Goal: Information Seeking & Learning: Learn about a topic

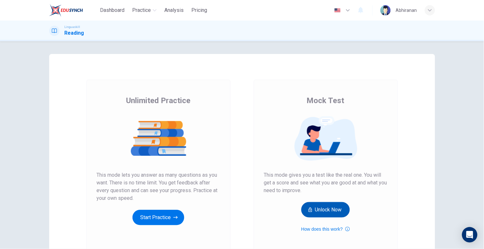
click at [313, 209] on button "Unlock Now" at bounding box center [326, 209] width 49 height 15
click at [319, 217] on button "Unlock Now" at bounding box center [326, 209] width 49 height 15
click at [331, 213] on button "Get Your Score" at bounding box center [326, 209] width 54 height 15
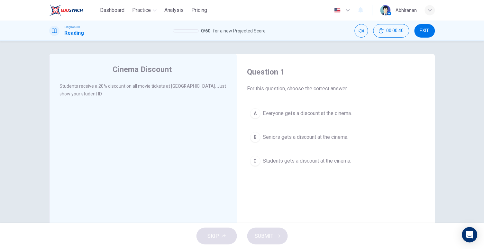
click at [257, 160] on div "C" at bounding box center [255, 161] width 10 height 10
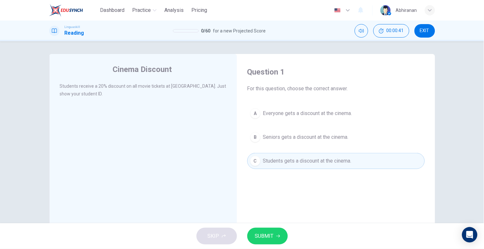
click at [267, 238] on span "SUBMIT" at bounding box center [264, 236] width 19 height 9
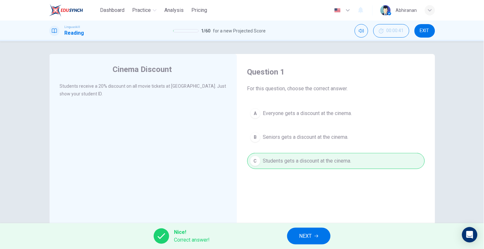
click at [304, 235] on span "NEXT" at bounding box center [306, 236] width 13 height 9
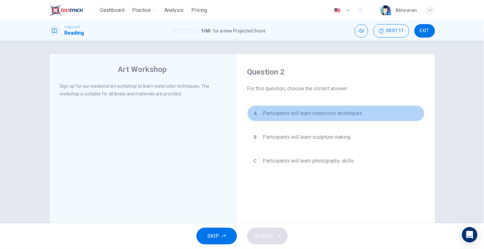
click at [256, 110] on div "A" at bounding box center [255, 113] width 10 height 10
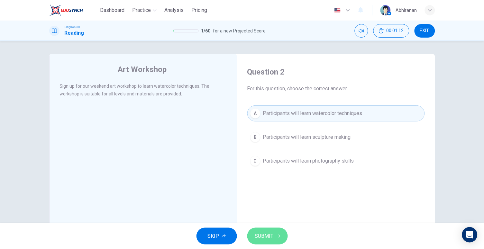
click at [265, 236] on span "SUBMIT" at bounding box center [264, 236] width 19 height 9
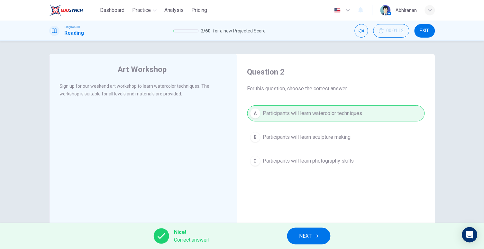
click at [304, 235] on span "NEXT" at bounding box center [306, 236] width 13 height 9
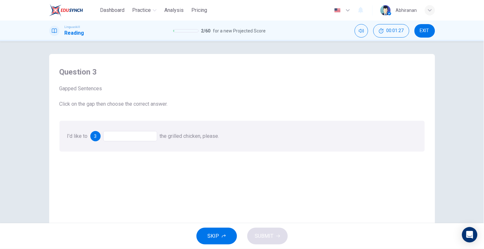
click at [125, 136] on div at bounding box center [130, 136] width 54 height 10
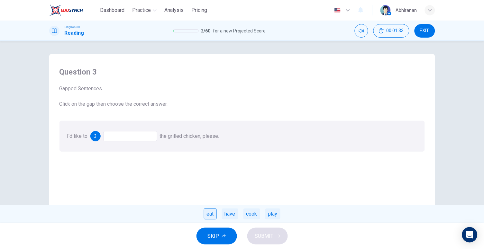
click at [211, 210] on div "eat" at bounding box center [210, 214] width 13 height 11
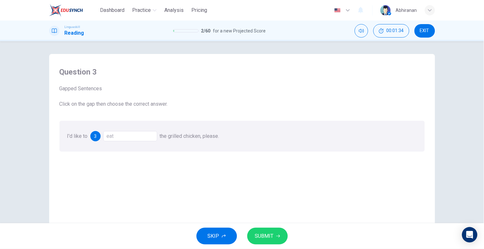
click at [261, 239] on span "SUBMIT" at bounding box center [264, 236] width 19 height 9
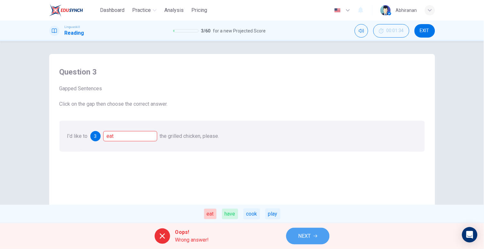
click at [306, 233] on span "NEXT" at bounding box center [305, 236] width 13 height 9
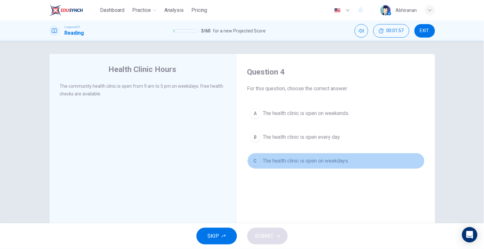
click at [250, 161] on div "C" at bounding box center [255, 161] width 10 height 10
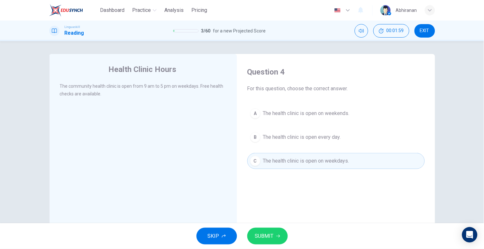
click at [269, 240] on span "SUBMIT" at bounding box center [264, 236] width 19 height 9
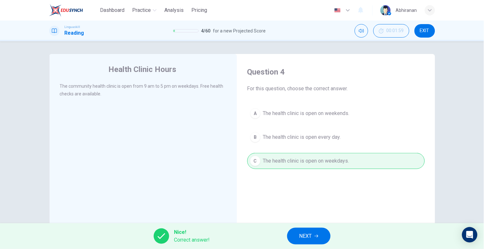
click at [310, 233] on span "NEXT" at bounding box center [306, 236] width 13 height 9
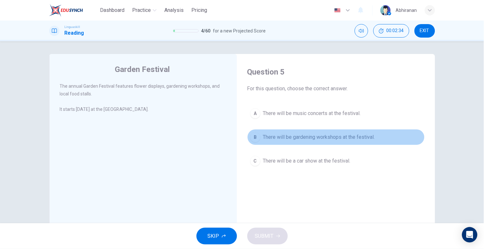
click at [253, 138] on div "B" at bounding box center [255, 137] width 10 height 10
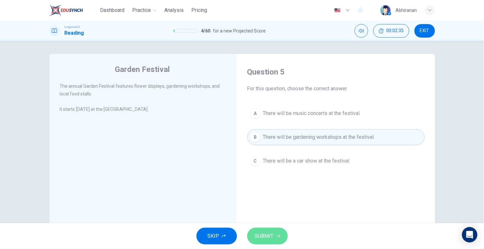
click at [271, 240] on span "SUBMIT" at bounding box center [264, 236] width 19 height 9
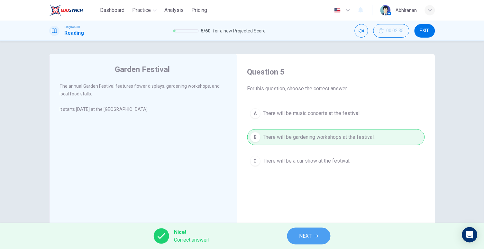
click at [302, 231] on button "NEXT" at bounding box center [308, 236] width 43 height 17
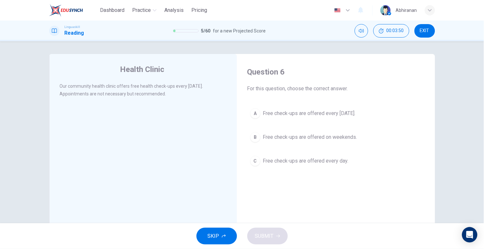
click at [254, 113] on div "A" at bounding box center [255, 113] width 10 height 10
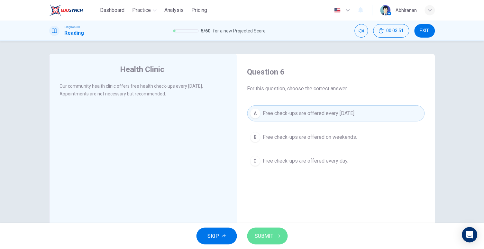
click at [270, 229] on button "SUBMIT" at bounding box center [268, 236] width 41 height 17
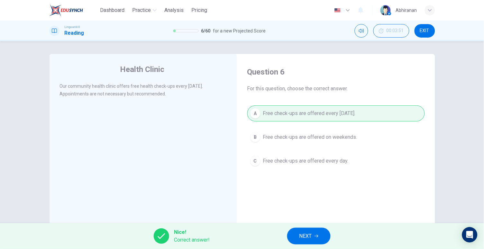
click at [317, 232] on button "NEXT" at bounding box center [308, 236] width 43 height 17
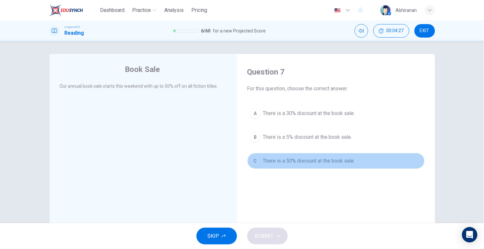
click at [263, 164] on span "There is a 50% discount at the book sale." at bounding box center [309, 161] width 92 height 8
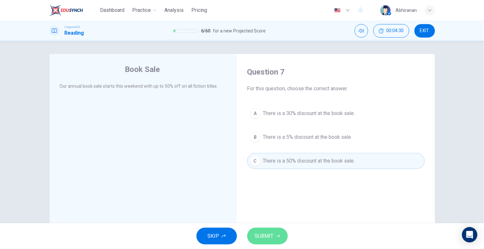
click at [263, 235] on span "SUBMIT" at bounding box center [264, 236] width 19 height 9
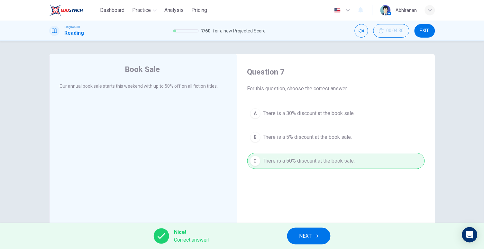
click at [295, 232] on button "NEXT" at bounding box center [308, 236] width 43 height 17
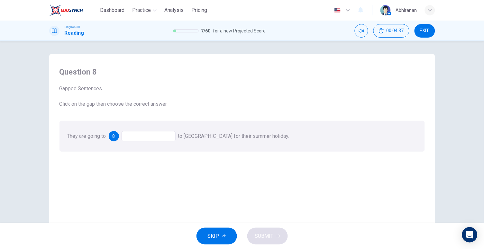
click at [145, 136] on div at bounding box center [149, 136] width 54 height 10
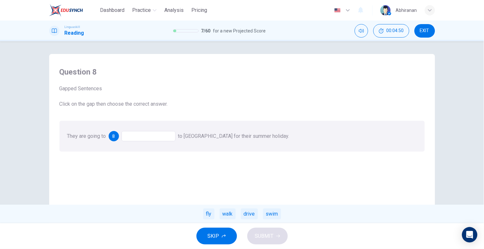
click at [210, 214] on div "fly" at bounding box center [208, 214] width 11 height 11
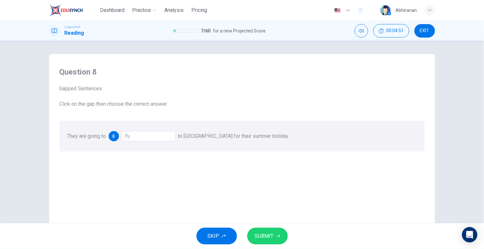
click at [285, 241] on button "SUBMIT" at bounding box center [268, 236] width 41 height 17
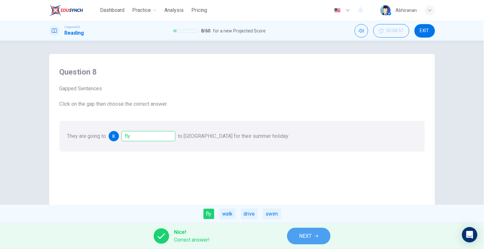
click at [311, 232] on span "NEXT" at bounding box center [306, 236] width 13 height 9
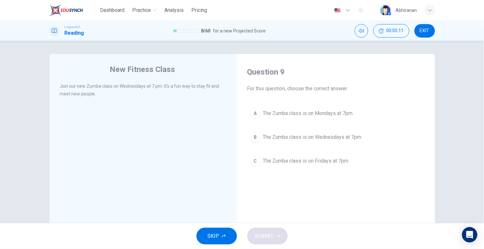
click at [253, 139] on div "B" at bounding box center [255, 137] width 10 height 10
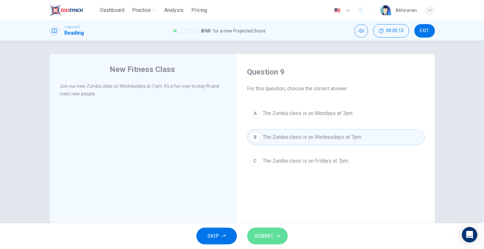
click at [256, 232] on span "SUBMIT" at bounding box center [264, 236] width 19 height 9
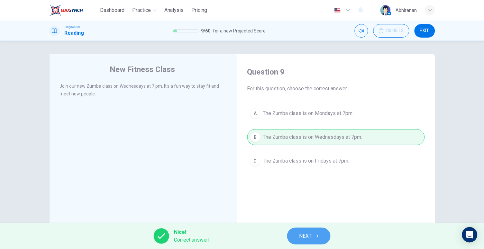
click at [302, 232] on span "NEXT" at bounding box center [306, 236] width 13 height 9
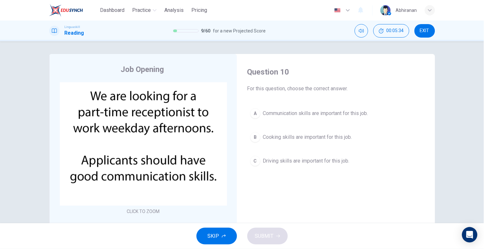
click at [266, 113] on span "Communication skills are important for this job." at bounding box center [315, 114] width 105 height 8
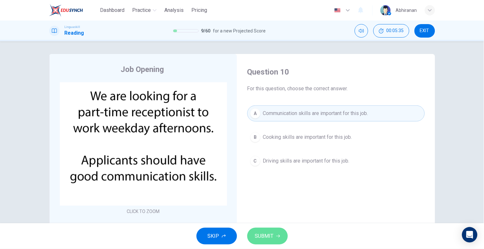
click at [273, 235] on span "SUBMIT" at bounding box center [264, 236] width 19 height 9
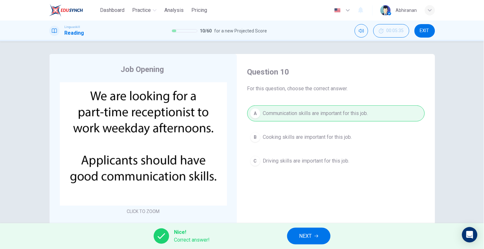
click at [308, 239] on span "NEXT" at bounding box center [306, 236] width 13 height 9
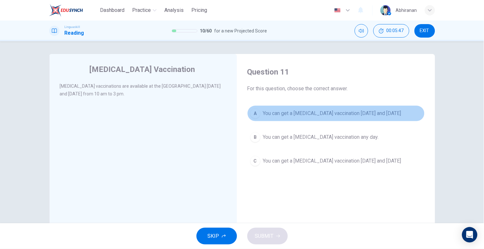
click at [260, 114] on button "A You can get a flu vaccination on Monday and Thursday" at bounding box center [337, 114] width 178 height 16
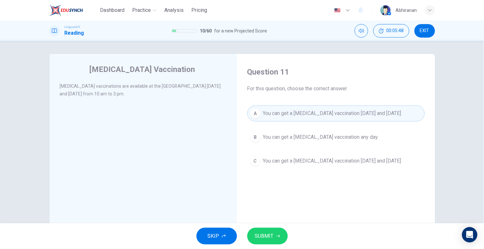
click at [259, 235] on span "SUBMIT" at bounding box center [264, 236] width 19 height 9
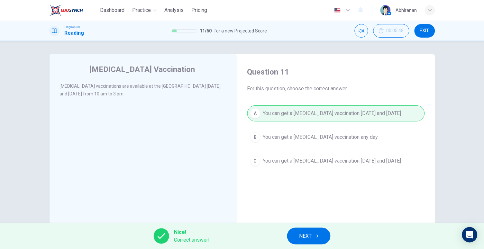
click at [300, 233] on span "NEXT" at bounding box center [306, 236] width 13 height 9
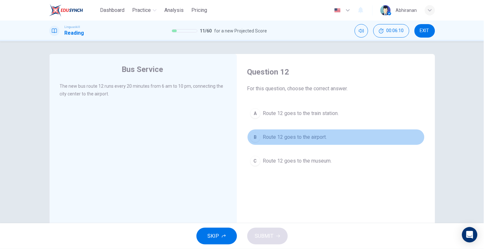
click at [274, 139] on span "Route 12 goes to the airport." at bounding box center [295, 138] width 64 height 8
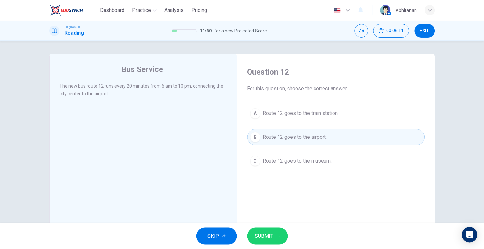
click at [273, 235] on span "SUBMIT" at bounding box center [264, 236] width 19 height 9
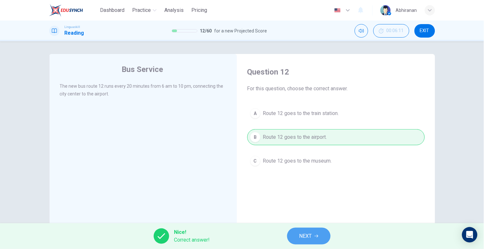
click at [309, 234] on span "NEXT" at bounding box center [306, 236] width 13 height 9
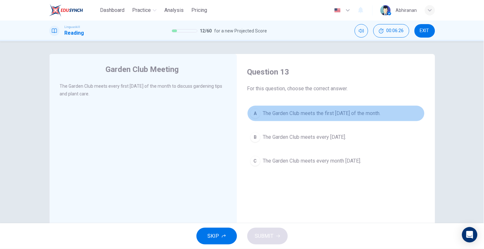
click at [274, 116] on span "The Garden Club meets the first Thursday of the month." at bounding box center [322, 114] width 118 height 8
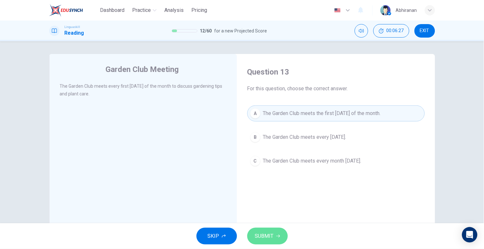
click at [263, 235] on span "SUBMIT" at bounding box center [264, 236] width 19 height 9
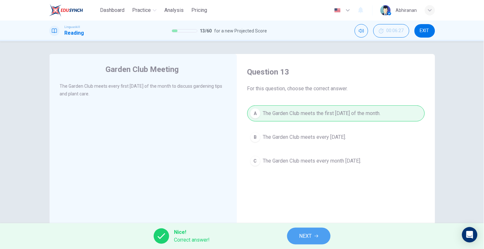
click at [313, 240] on button "NEXT" at bounding box center [308, 236] width 43 height 17
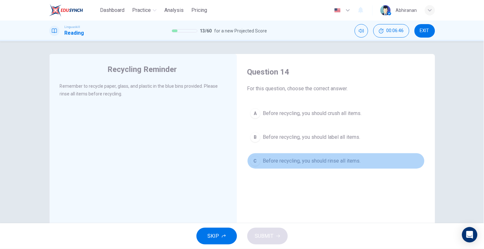
click at [297, 160] on span "Before recycling, you should rinse all items." at bounding box center [312, 161] width 98 height 8
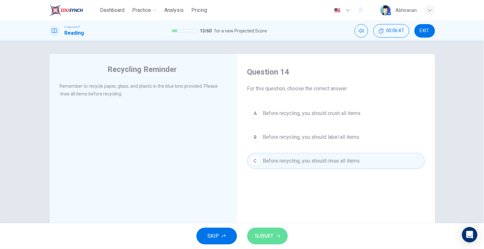
click at [275, 235] on button "SUBMIT" at bounding box center [268, 236] width 41 height 17
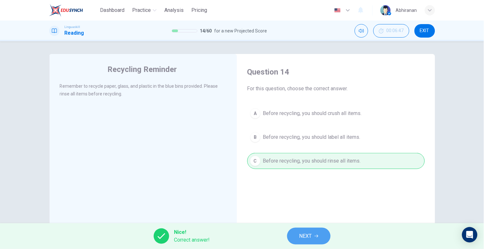
click at [301, 233] on span "NEXT" at bounding box center [306, 236] width 13 height 9
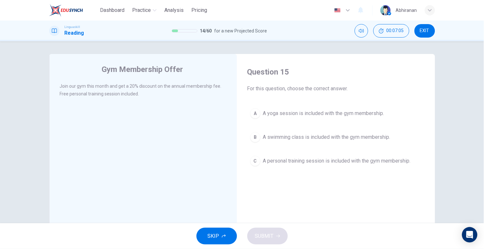
click at [252, 165] on div "C" at bounding box center [255, 161] width 10 height 10
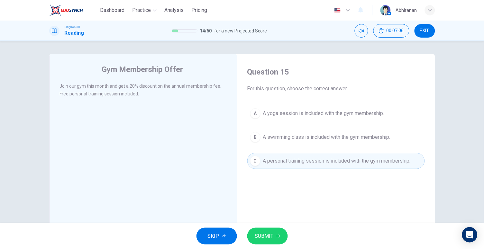
click at [268, 226] on div "SKIP SUBMIT" at bounding box center [242, 237] width 484 height 26
click at [267, 233] on span "SUBMIT" at bounding box center [264, 236] width 19 height 9
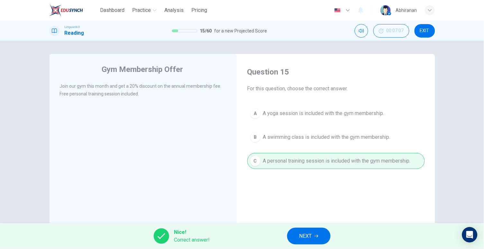
click at [295, 233] on button "NEXT" at bounding box center [308, 236] width 43 height 17
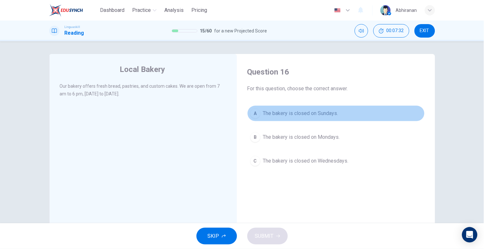
click at [264, 117] on span "The bakery is closed on Sundays." at bounding box center [300, 114] width 75 height 8
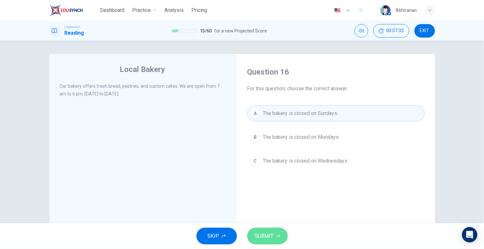
click at [270, 233] on span "SUBMIT" at bounding box center [264, 236] width 19 height 9
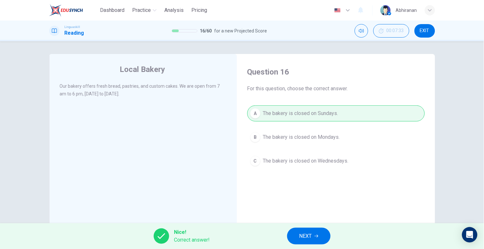
click at [295, 233] on button "NEXT" at bounding box center [308, 236] width 43 height 17
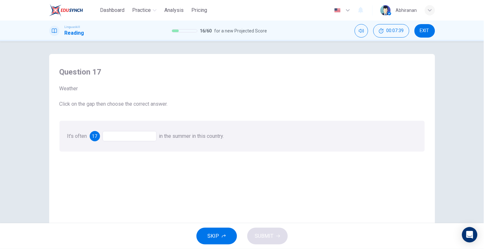
click at [114, 138] on div at bounding box center [130, 136] width 54 height 10
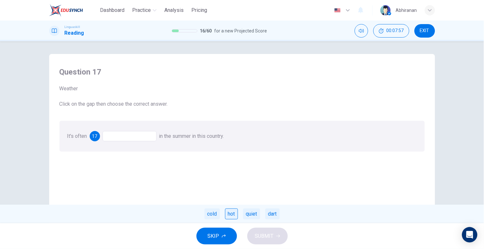
click at [232, 216] on div "hot" at bounding box center [231, 214] width 13 height 11
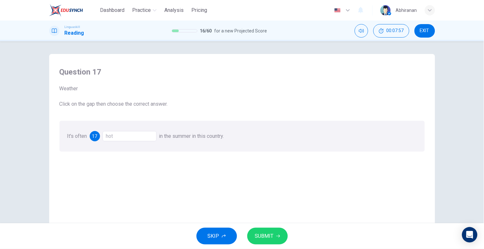
click at [257, 234] on span "SUBMIT" at bounding box center [264, 236] width 19 height 9
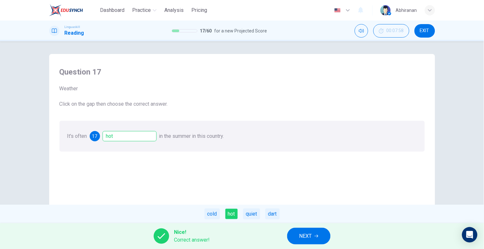
click at [298, 234] on button "NEXT" at bounding box center [308, 236] width 43 height 17
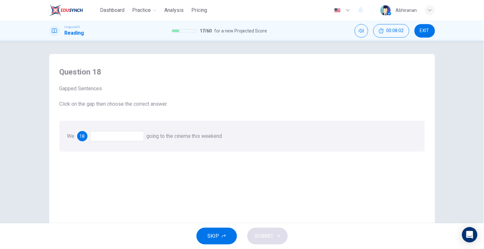
click at [114, 136] on div at bounding box center [117, 136] width 54 height 10
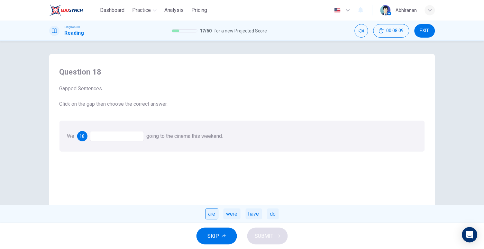
click at [218, 218] on div "are" at bounding box center [212, 214] width 13 height 11
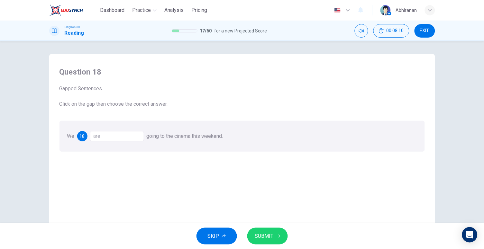
click at [263, 235] on span "SUBMIT" at bounding box center [264, 236] width 19 height 9
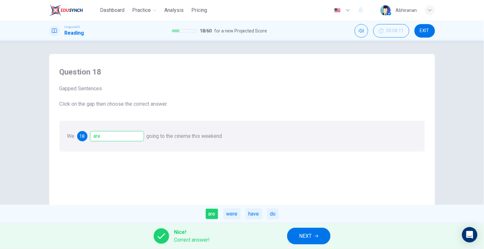
click at [300, 232] on span "NEXT" at bounding box center [306, 236] width 13 height 9
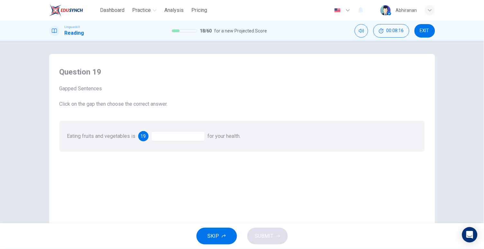
click at [168, 139] on div at bounding box center [178, 136] width 54 height 10
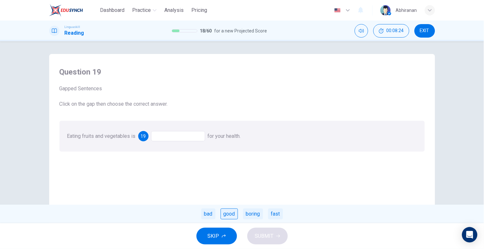
click at [229, 211] on div "good" at bounding box center [229, 214] width 17 height 11
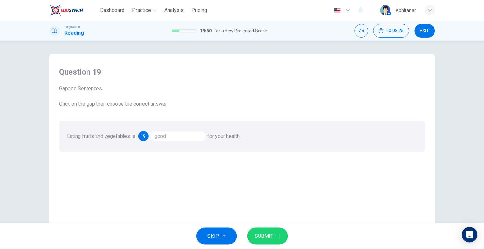
click at [266, 236] on span "SUBMIT" at bounding box center [264, 236] width 19 height 9
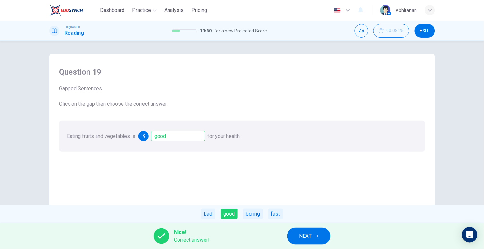
click at [301, 235] on span "NEXT" at bounding box center [306, 236] width 13 height 9
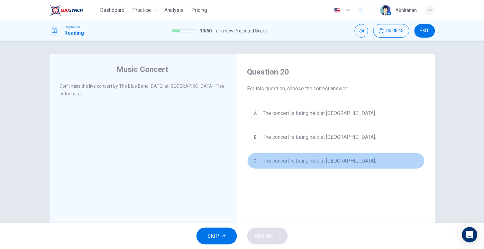
click at [270, 164] on span "The concert is being held at City Park." at bounding box center [319, 161] width 113 height 8
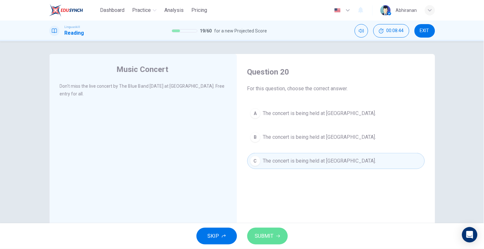
click at [271, 239] on span "SUBMIT" at bounding box center [264, 236] width 19 height 9
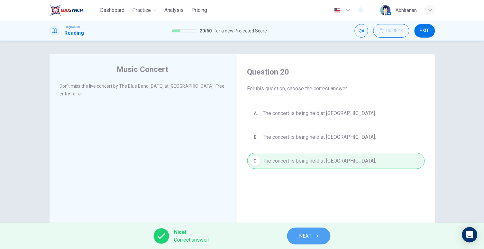
click at [301, 233] on span "NEXT" at bounding box center [306, 236] width 13 height 9
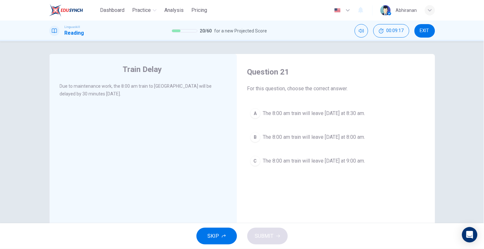
click at [260, 117] on button "A The 8:00 am train will leave tomorrow at 8:30 am." at bounding box center [337, 114] width 178 height 16
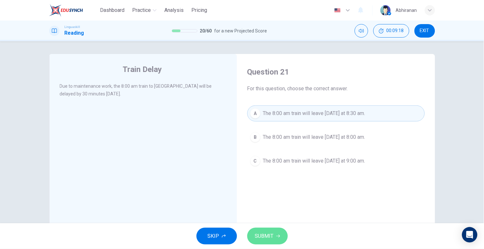
click at [276, 233] on button "SUBMIT" at bounding box center [268, 236] width 41 height 17
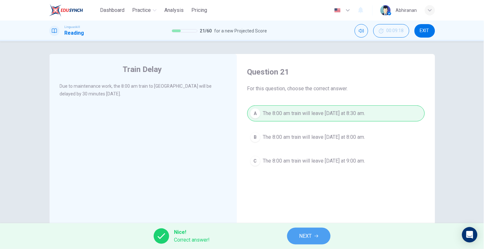
click at [300, 231] on button "NEXT" at bounding box center [308, 236] width 43 height 17
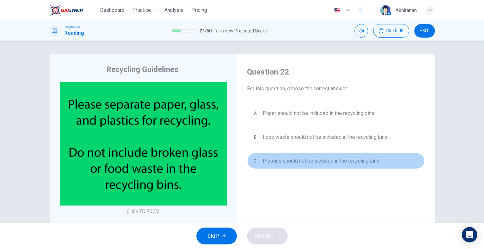
click at [276, 158] on span "Plastics should not be included in the recycling bins." at bounding box center [322, 161] width 118 height 8
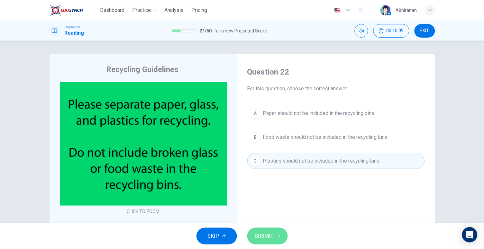
click at [273, 237] on span "SUBMIT" at bounding box center [264, 236] width 19 height 9
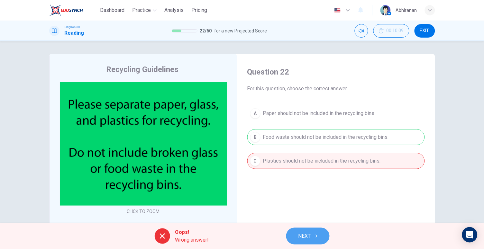
click at [299, 233] on span "NEXT" at bounding box center [305, 236] width 13 height 9
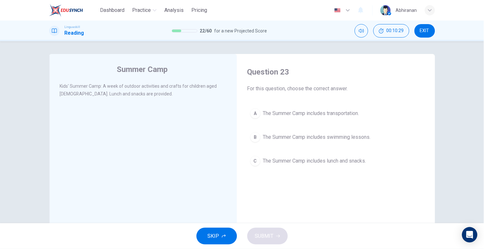
click at [252, 130] on button "B The Summer Camp includes swimming lessons." at bounding box center [337, 137] width 178 height 16
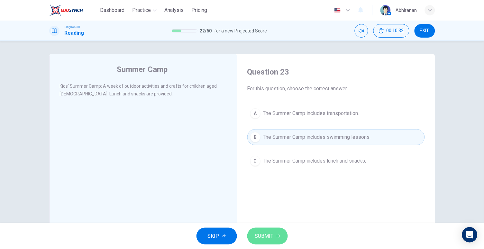
click at [269, 239] on span "SUBMIT" at bounding box center [264, 236] width 19 height 9
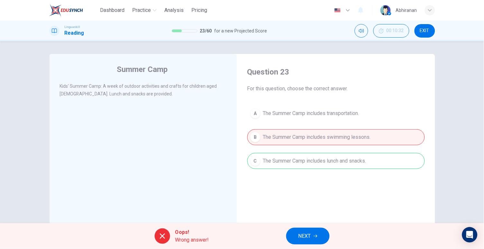
click at [316, 220] on div "Question 23 For this question, choose the correct answer. A The Summer Camp inc…" at bounding box center [336, 169] width 188 height 217
click at [311, 228] on div "Oops! Wrong answer! NEXT" at bounding box center [242, 237] width 484 height 26
click at [310, 229] on button "NEXT" at bounding box center [307, 236] width 43 height 17
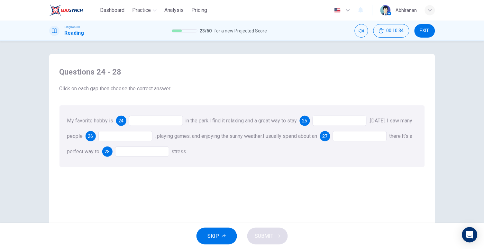
click at [156, 121] on div at bounding box center [156, 121] width 54 height 10
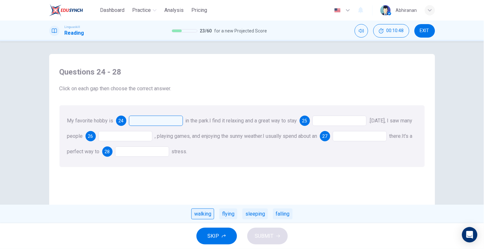
click at [203, 211] on div "walking" at bounding box center [203, 214] width 23 height 11
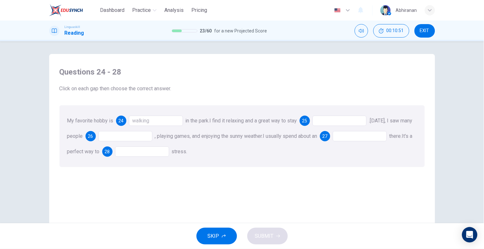
click at [331, 117] on div at bounding box center [340, 121] width 54 height 10
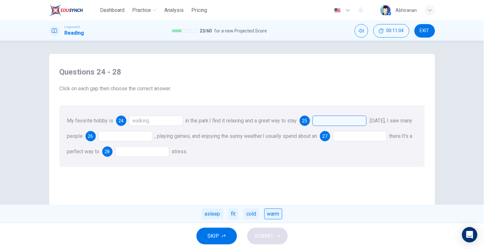
click at [274, 216] on div "warm" at bounding box center [274, 214] width 18 height 11
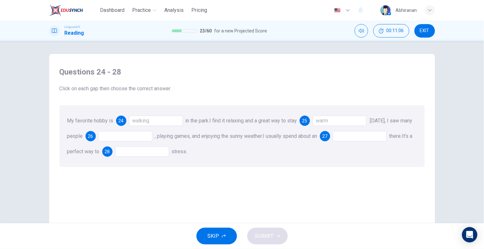
click at [139, 140] on div at bounding box center [125, 136] width 54 height 10
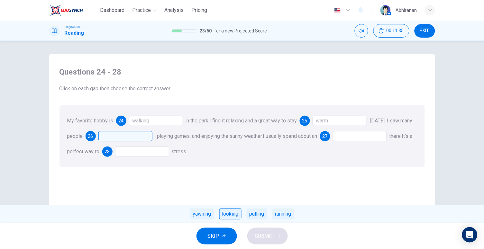
click at [235, 210] on div "looking" at bounding box center [231, 214] width 22 height 11
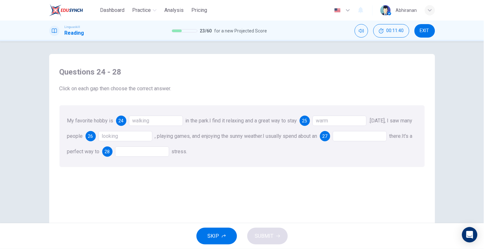
click at [356, 134] on div at bounding box center [360, 136] width 54 height 10
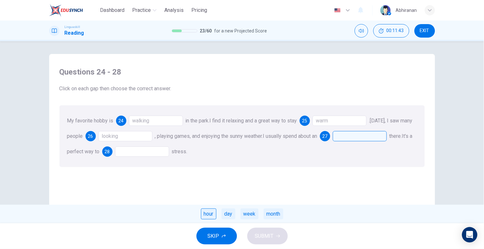
click at [205, 212] on div "hour" at bounding box center [208, 214] width 15 height 11
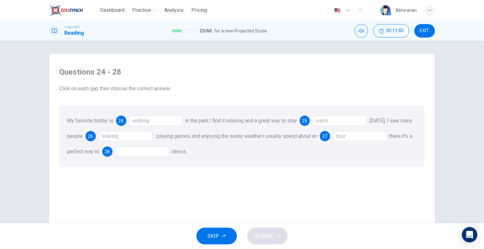
click at [169, 154] on div at bounding box center [142, 152] width 54 height 10
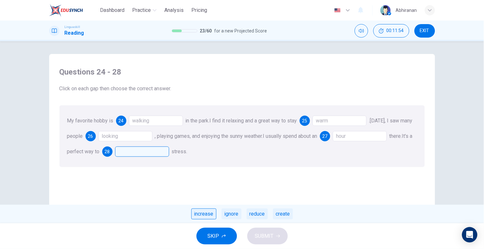
click at [212, 213] on div "increase" at bounding box center [204, 214] width 25 height 11
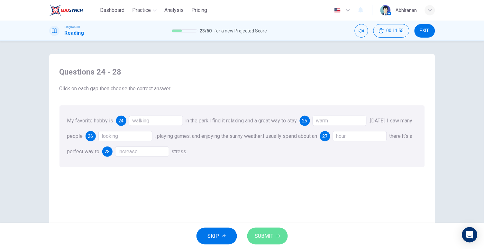
click at [283, 238] on button "SUBMIT" at bounding box center [268, 236] width 41 height 17
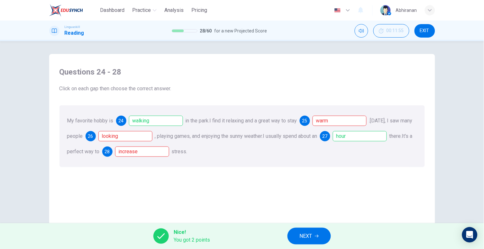
click at [298, 234] on button "NEXT" at bounding box center [309, 236] width 43 height 17
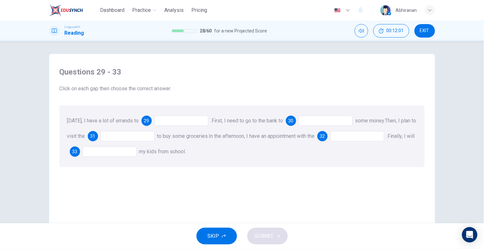
click at [175, 121] on div at bounding box center [181, 121] width 54 height 10
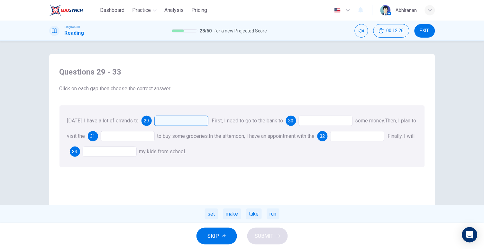
click at [319, 125] on div at bounding box center [326, 121] width 54 height 10
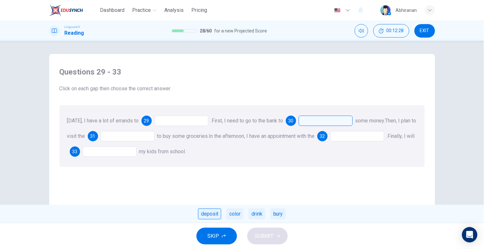
click at [213, 211] on div "deposit" at bounding box center [209, 214] width 23 height 11
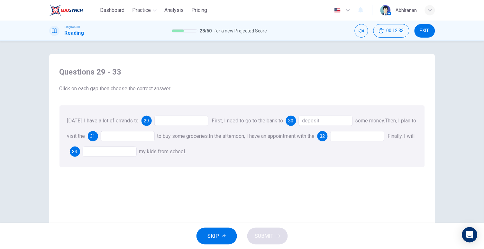
click at [123, 137] on div at bounding box center [128, 136] width 54 height 10
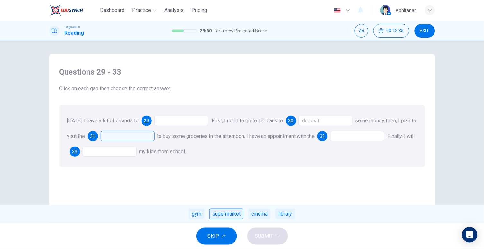
click at [231, 212] on div "supermarket" at bounding box center [227, 214] width 34 height 11
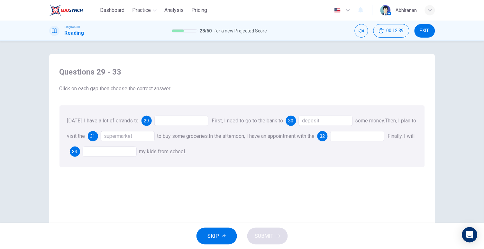
click at [351, 136] on div at bounding box center [358, 136] width 54 height 10
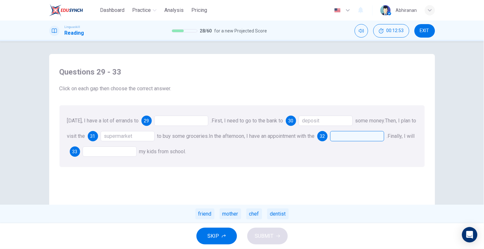
click at [110, 148] on div at bounding box center [110, 152] width 54 height 10
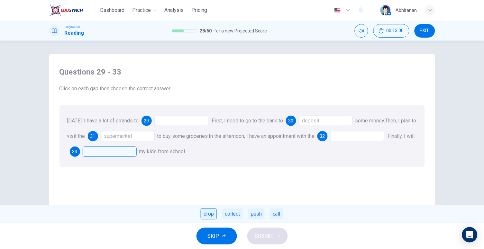
click at [213, 215] on div "drop" at bounding box center [209, 214] width 16 height 11
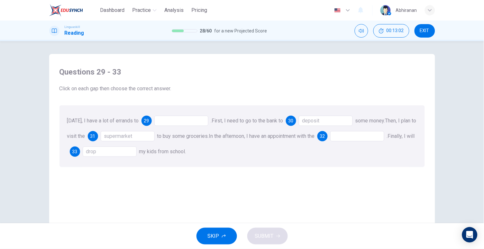
click at [118, 151] on div "drop" at bounding box center [110, 152] width 54 height 10
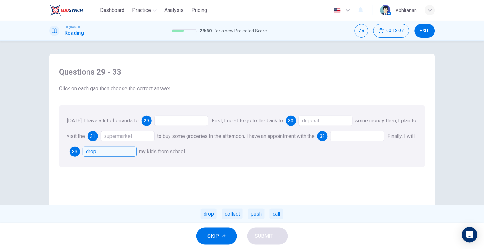
click at [183, 125] on div at bounding box center [181, 121] width 54 height 10
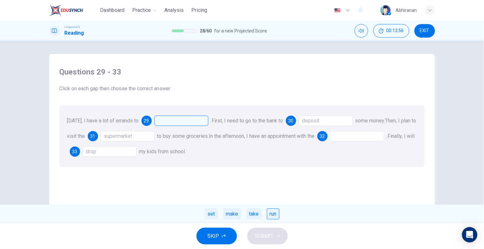
click at [267, 215] on div "run" at bounding box center [273, 214] width 13 height 11
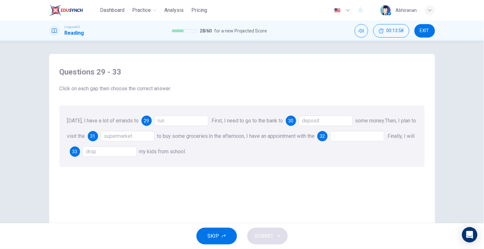
click at [362, 134] on div at bounding box center [358, 136] width 54 height 10
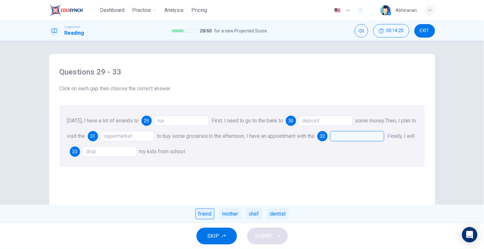
click at [207, 215] on div "friend" at bounding box center [205, 214] width 19 height 11
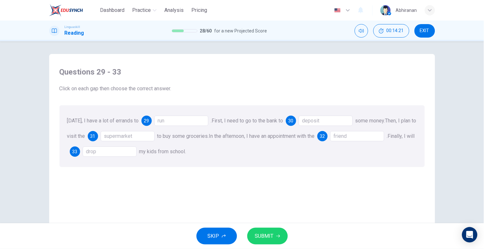
click at [271, 236] on span "SUBMIT" at bounding box center [264, 236] width 19 height 9
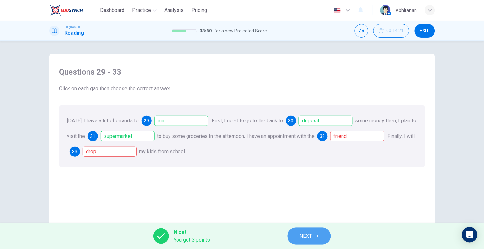
click at [300, 235] on span "NEXT" at bounding box center [306, 236] width 13 height 9
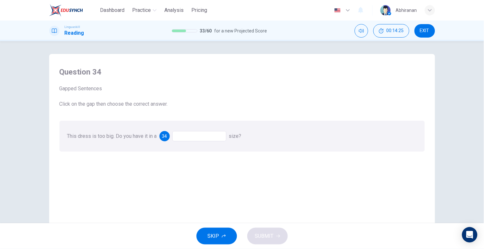
click at [204, 139] on div at bounding box center [200, 136] width 54 height 10
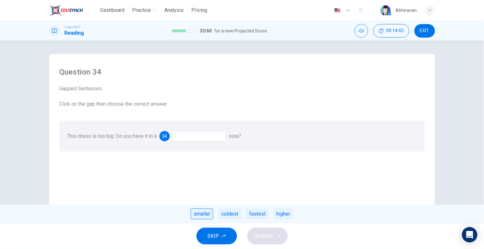
click at [199, 211] on div "smaller" at bounding box center [202, 214] width 23 height 11
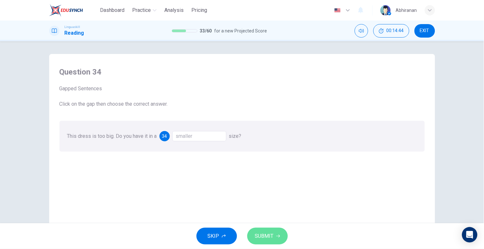
click at [260, 233] on span "SUBMIT" at bounding box center [264, 236] width 19 height 9
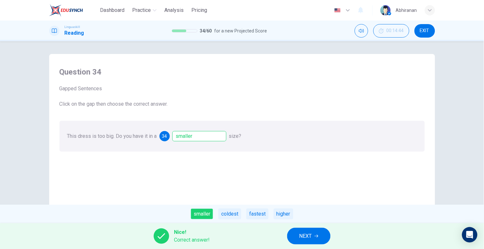
click at [302, 235] on span "NEXT" at bounding box center [306, 236] width 13 height 9
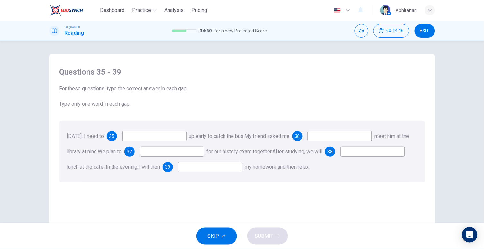
click at [140, 135] on input at bounding box center [154, 136] width 64 height 10
click at [162, 135] on input at bounding box center [154, 136] width 64 height 10
type input "get"
click at [344, 140] on input at bounding box center [340, 136] width 64 height 10
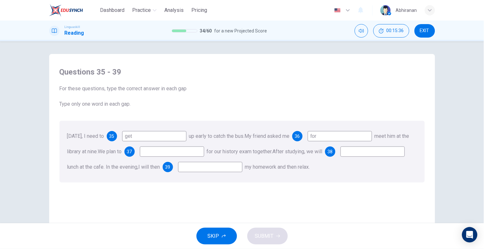
type input "for"
click at [192, 149] on input at bounding box center [172, 152] width 64 height 10
type input "read"
click at [341, 157] on input at bounding box center [373, 152] width 64 height 10
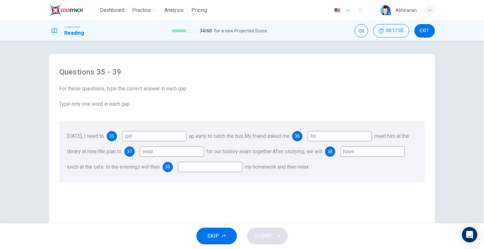
type input "have"
click at [243, 168] on input at bounding box center [210, 167] width 64 height 10
type input "c"
type input "do"
click at [269, 237] on span "SUBMIT" at bounding box center [264, 236] width 19 height 9
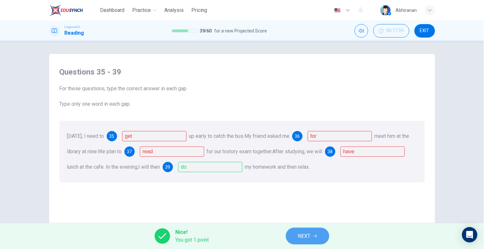
click at [305, 237] on span "NEXT" at bounding box center [304, 236] width 13 height 9
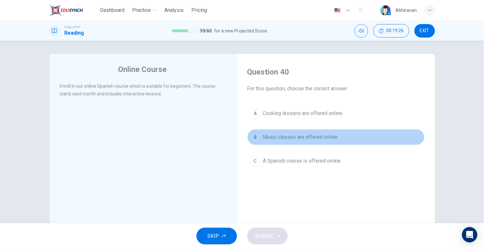
click at [248, 137] on button "B Music classes are offered online." at bounding box center [337, 137] width 178 height 16
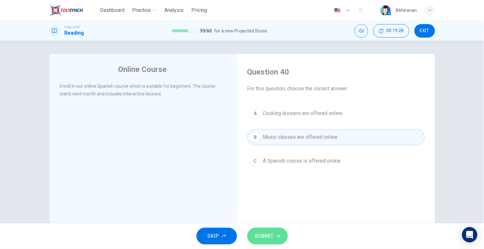
click at [271, 237] on span "SUBMIT" at bounding box center [264, 236] width 19 height 9
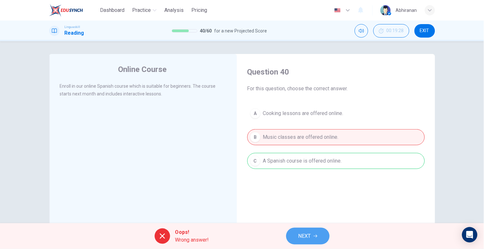
click at [292, 232] on button "NEXT" at bounding box center [307, 236] width 43 height 17
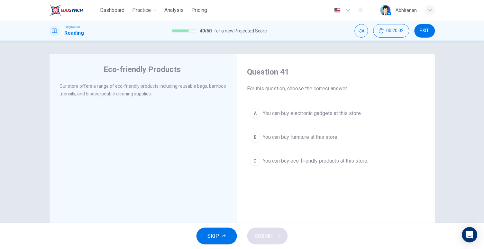
click at [274, 163] on span "You can buy eco-friendly products at this store." at bounding box center [316, 161] width 106 height 8
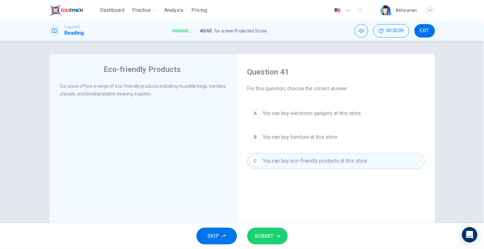
click at [277, 236] on icon "button" at bounding box center [278, 237] width 4 height 4
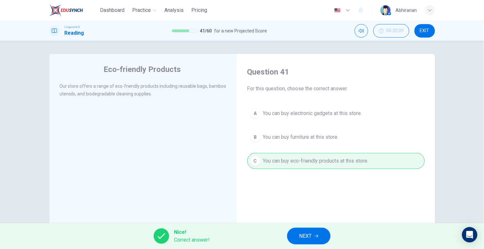
click at [306, 231] on button "NEXT" at bounding box center [308, 236] width 43 height 17
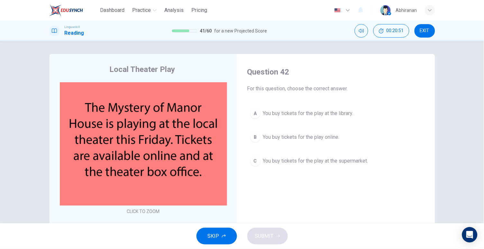
click at [272, 139] on span "You buy tickets for the play online." at bounding box center [301, 138] width 77 height 8
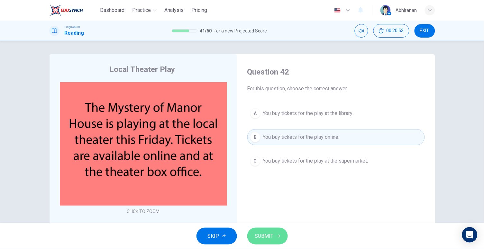
click at [279, 230] on button "SUBMIT" at bounding box center [268, 236] width 41 height 17
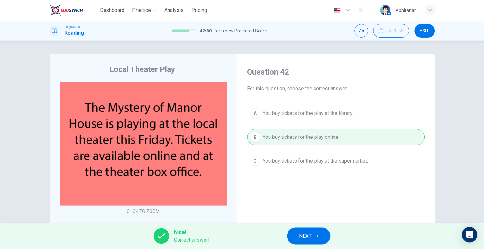
click at [317, 228] on button "NEXT" at bounding box center [308, 236] width 43 height 17
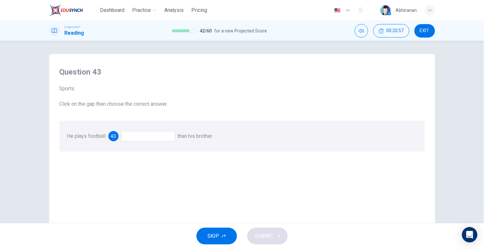
click at [160, 136] on div at bounding box center [148, 136] width 54 height 10
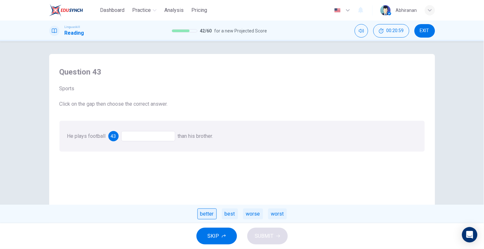
click at [210, 217] on div "better" at bounding box center [207, 214] width 19 height 11
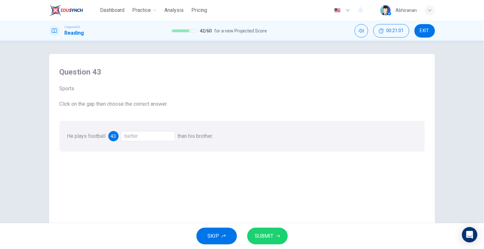
click at [261, 233] on span "SUBMIT" at bounding box center [264, 236] width 19 height 9
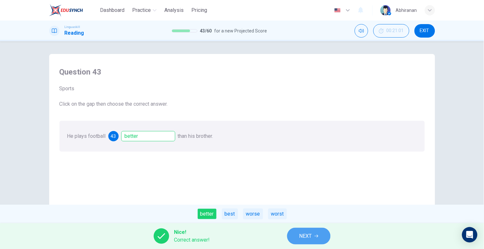
click at [305, 235] on span "NEXT" at bounding box center [306, 236] width 13 height 9
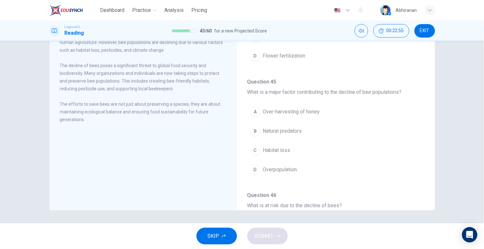
scroll to position [76, 0]
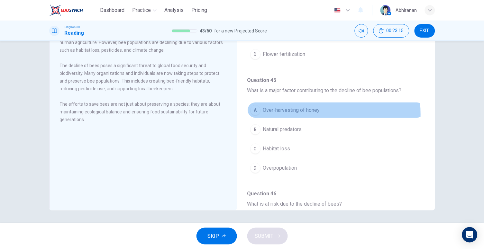
click at [267, 114] on button "A Over-harvesting of honey" at bounding box center [337, 110] width 178 height 16
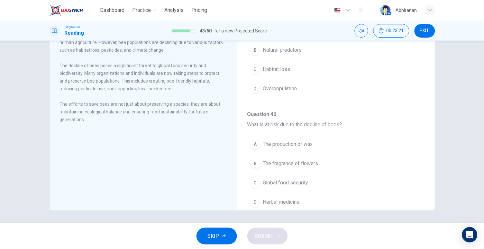
scroll to position [157, 0]
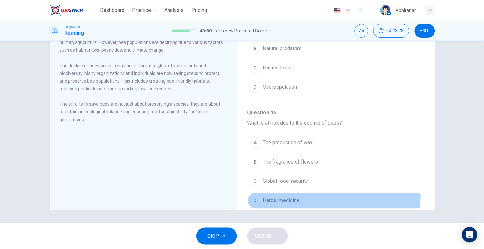
click at [258, 196] on button "D Herbal medicine" at bounding box center [337, 201] width 178 height 16
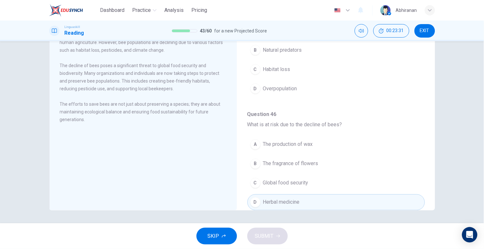
scroll to position [348, 0]
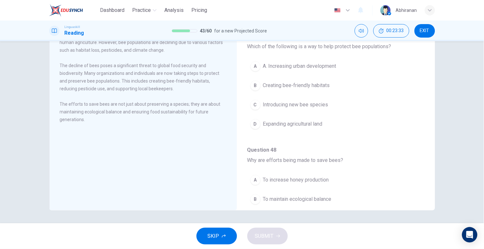
click at [276, 128] on span "Expanding agricultural land" at bounding box center [293, 124] width 60 height 8
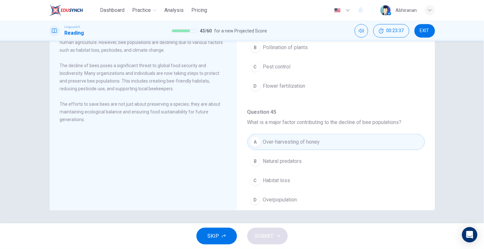
scroll to position [403, 0]
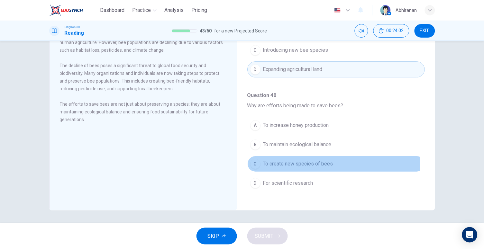
click at [253, 164] on div "C" at bounding box center [255, 164] width 10 height 10
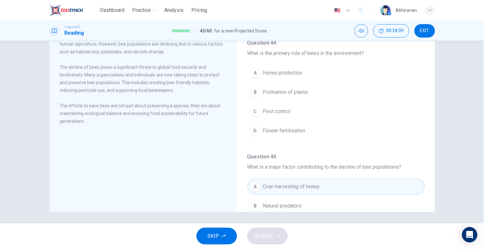
scroll to position [0, 0]
click at [263, 114] on span "Pest control" at bounding box center [277, 113] width 28 height 8
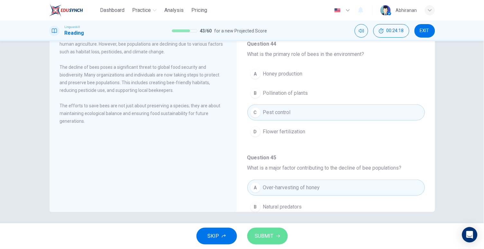
click at [276, 238] on button "SUBMIT" at bounding box center [268, 236] width 41 height 17
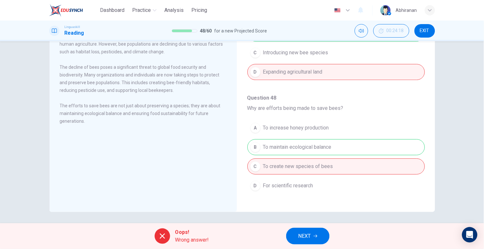
scroll to position [67, 0]
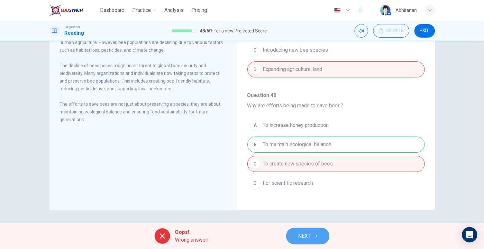
click at [311, 229] on button "NEXT" at bounding box center [307, 236] width 43 height 17
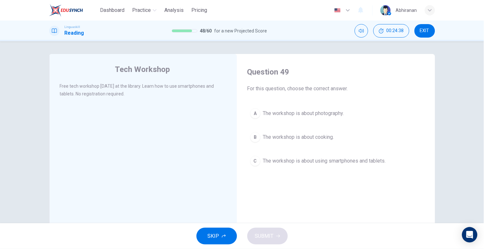
click at [258, 165] on button "C The workshop is about using smartphones and tablets." at bounding box center [337, 161] width 178 height 16
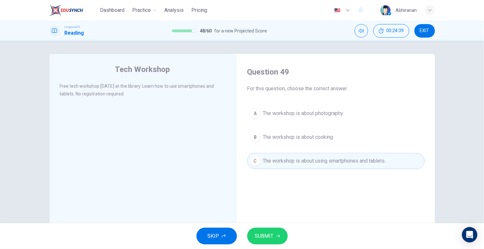
click at [266, 232] on span "SUBMIT" at bounding box center [264, 236] width 19 height 9
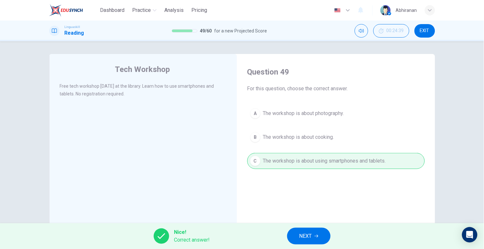
click at [319, 227] on div "Nice! Correct answer! NEXT" at bounding box center [242, 237] width 484 height 26
click at [312, 231] on button "NEXT" at bounding box center [308, 236] width 43 height 17
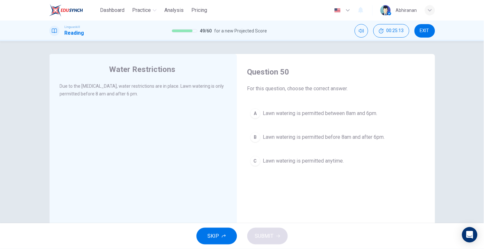
click at [267, 137] on span "Lawn watering is permitted before 8am and after 6pm." at bounding box center [324, 138] width 122 height 8
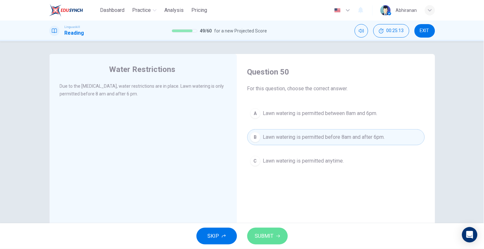
click at [267, 235] on span "SUBMIT" at bounding box center [264, 236] width 19 height 9
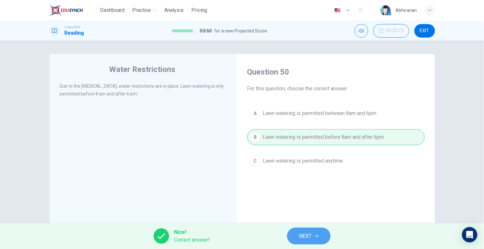
click at [321, 235] on button "NEXT" at bounding box center [308, 236] width 43 height 17
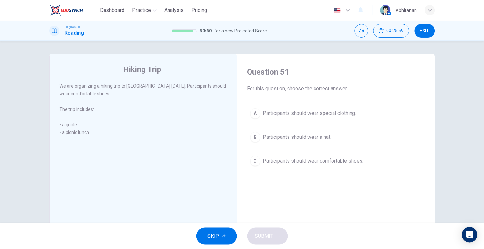
click at [256, 166] on div "C" at bounding box center [255, 161] width 10 height 10
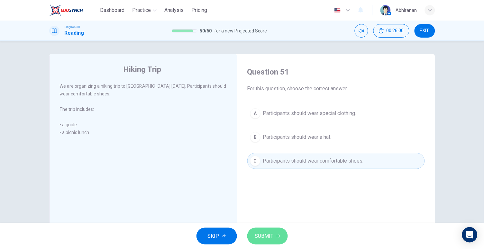
click at [273, 233] on span "SUBMIT" at bounding box center [264, 236] width 19 height 9
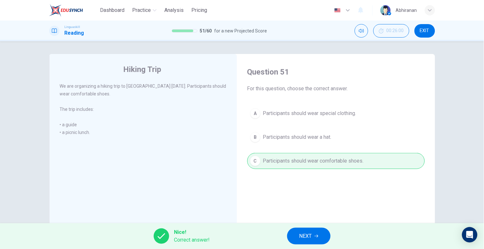
click at [318, 235] on icon "button" at bounding box center [317, 237] width 4 height 4
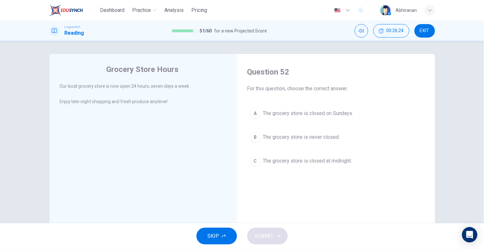
click at [254, 164] on div "C" at bounding box center [255, 161] width 10 height 10
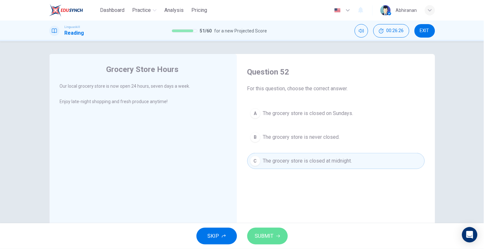
click at [274, 232] on button "SUBMIT" at bounding box center [268, 236] width 41 height 17
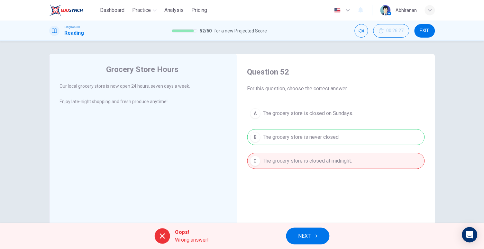
click at [275, 227] on div "Oops! Wrong answer! NEXT" at bounding box center [242, 237] width 484 height 26
click at [301, 228] on button "NEXT" at bounding box center [307, 236] width 43 height 17
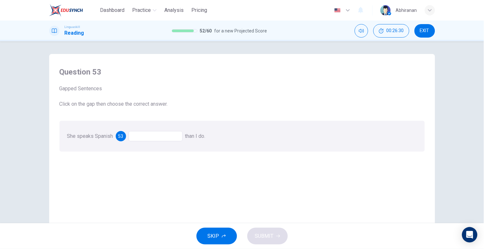
click at [141, 139] on div at bounding box center [156, 136] width 54 height 10
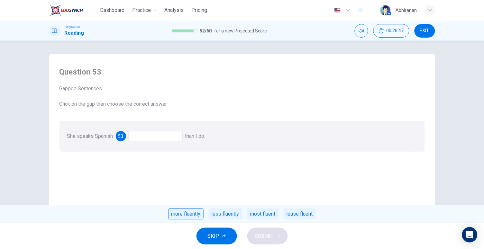
click at [177, 216] on div "more fluently" at bounding box center [186, 214] width 35 height 11
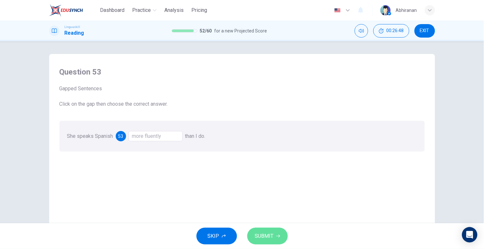
click at [264, 235] on span "SUBMIT" at bounding box center [264, 236] width 19 height 9
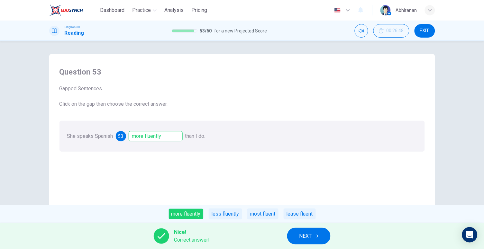
click at [300, 232] on span "NEXT" at bounding box center [306, 236] width 13 height 9
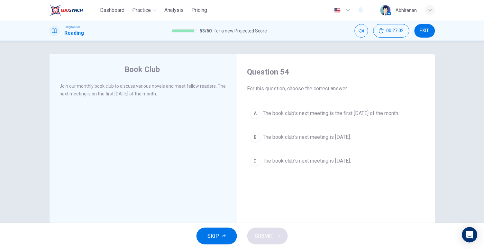
click at [268, 113] on span "The book club's next meeting is the first Monday of the month." at bounding box center [331, 114] width 136 height 8
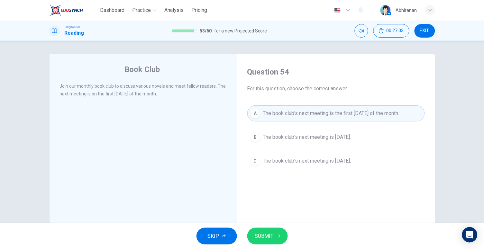
click at [280, 235] on icon "button" at bounding box center [278, 237] width 4 height 4
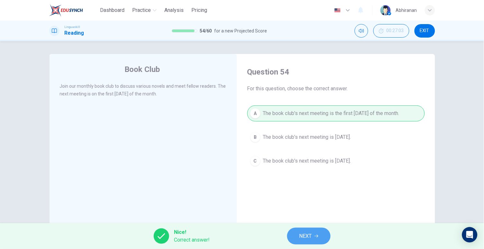
click at [305, 230] on button "NEXT" at bounding box center [308, 236] width 43 height 17
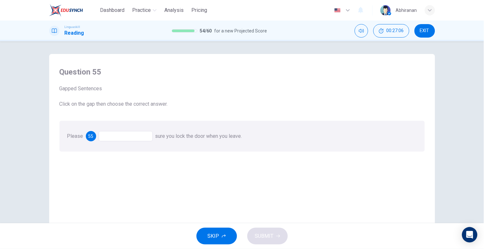
click at [119, 133] on div at bounding box center [126, 136] width 54 height 10
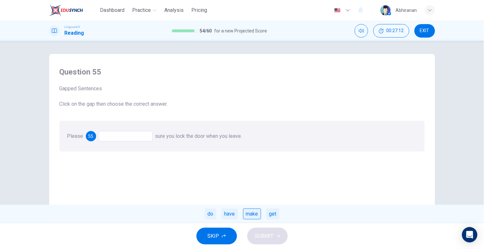
click at [247, 212] on div "make" at bounding box center [252, 214] width 18 height 11
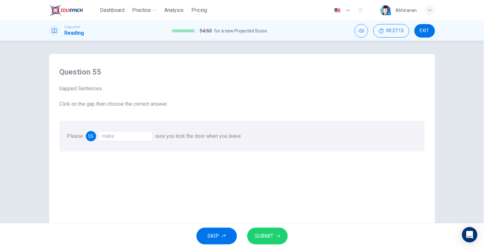
click at [271, 246] on div "SKIP SUBMIT" at bounding box center [242, 237] width 484 height 26
click at [273, 240] on span "SUBMIT" at bounding box center [264, 236] width 19 height 9
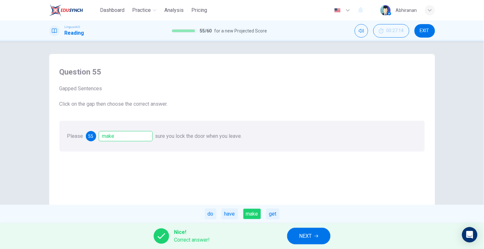
click at [301, 236] on span "NEXT" at bounding box center [306, 236] width 13 height 9
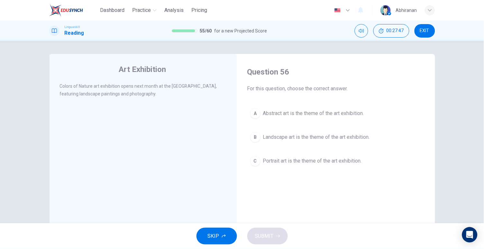
click at [263, 136] on span "Landscape art is the theme of the art exhibition." at bounding box center [316, 138] width 107 height 8
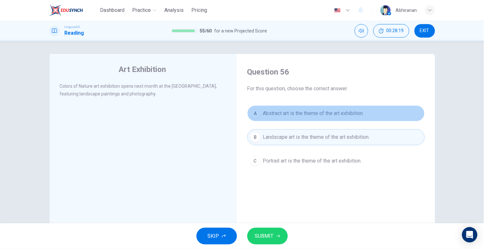
click at [274, 118] on button "A Abstract art is the theme of the art exhibition." at bounding box center [337, 114] width 178 height 16
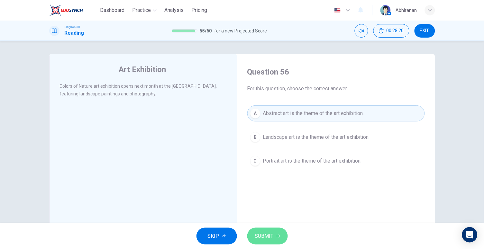
click at [282, 232] on button "SUBMIT" at bounding box center [268, 236] width 41 height 17
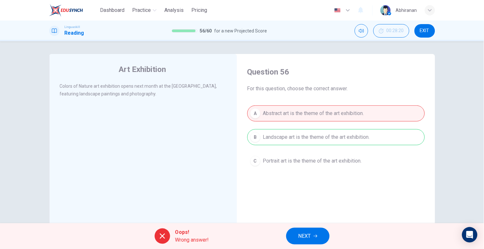
click at [315, 230] on button "NEXT" at bounding box center [307, 236] width 43 height 17
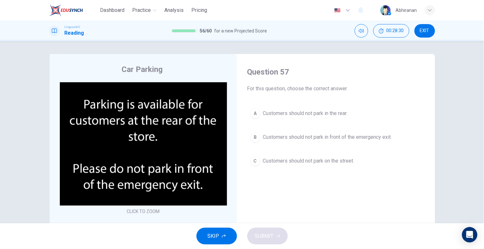
click at [288, 140] on span "Customers should not park in front of the emergency exit." at bounding box center [327, 138] width 129 height 8
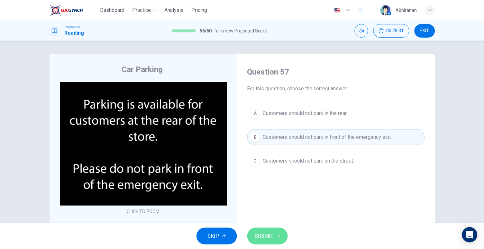
click at [274, 229] on button "SUBMIT" at bounding box center [268, 236] width 41 height 17
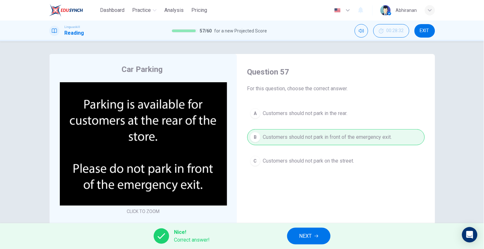
click at [302, 231] on button "NEXT" at bounding box center [308, 236] width 43 height 17
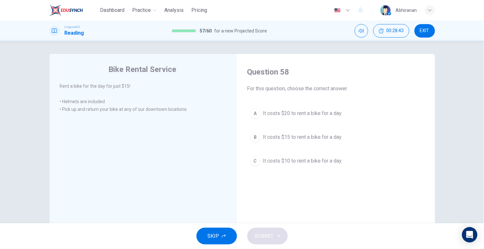
click at [282, 139] on span "It costs $15 to rent a bike for a day." at bounding box center [302, 138] width 79 height 8
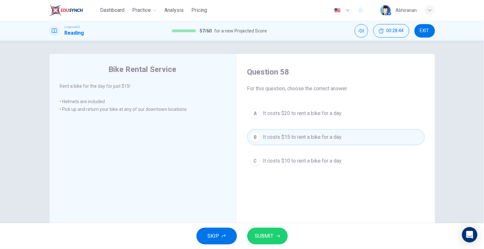
click at [270, 233] on span "SUBMIT" at bounding box center [264, 236] width 19 height 9
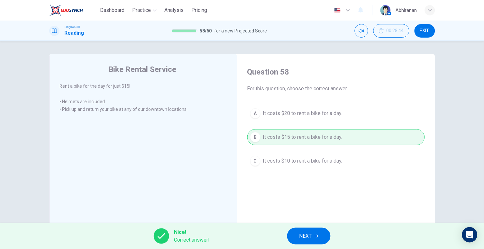
click at [319, 234] on button "NEXT" at bounding box center [308, 236] width 43 height 17
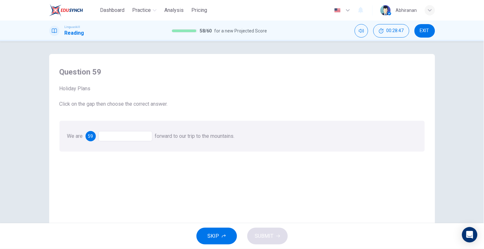
click at [110, 136] on div at bounding box center [125, 136] width 54 height 10
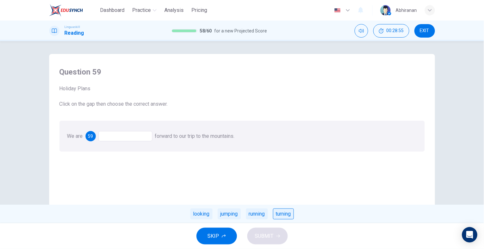
click at [284, 215] on div "turning" at bounding box center [283, 214] width 21 height 11
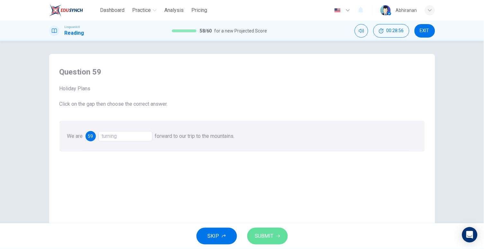
click at [270, 231] on button "SUBMIT" at bounding box center [268, 236] width 41 height 17
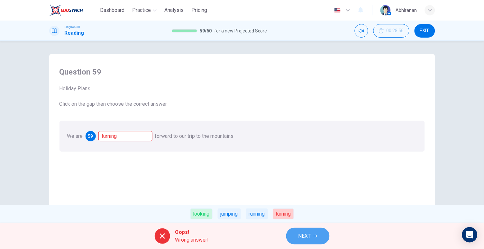
click at [309, 232] on span "NEXT" at bounding box center [305, 236] width 13 height 9
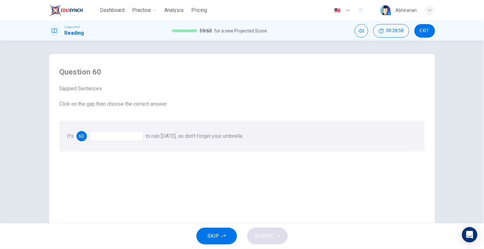
click at [110, 138] on div at bounding box center [116, 136] width 54 height 10
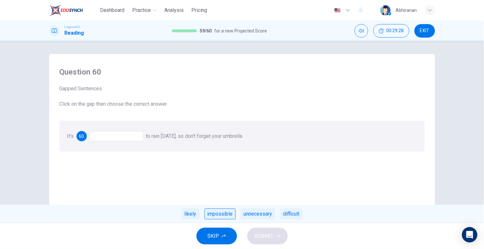
click at [229, 214] on div "impossible" at bounding box center [220, 214] width 31 height 11
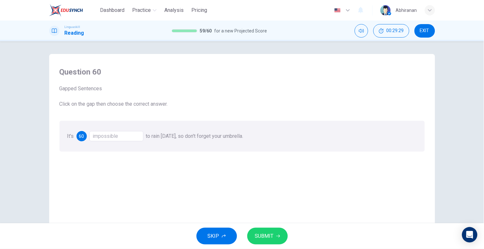
click at [269, 238] on span "SUBMIT" at bounding box center [264, 236] width 19 height 9
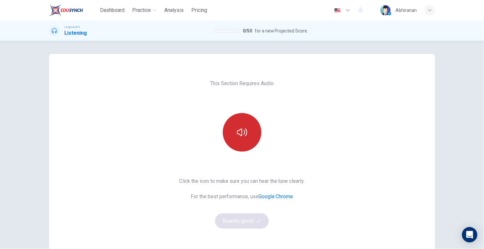
click at [244, 135] on icon "button" at bounding box center [242, 133] width 10 height 8
click at [252, 220] on button "Sounds good!" at bounding box center [242, 221] width 54 height 15
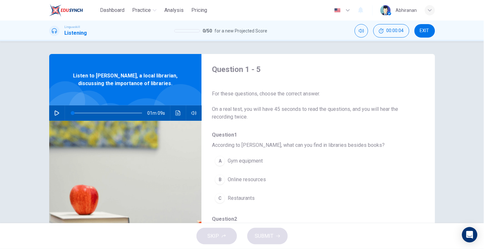
click at [59, 115] on button "button" at bounding box center [57, 113] width 10 height 15
type input "0"
click at [177, 114] on icon "Click to see the audio transcription" at bounding box center [178, 113] width 5 height 5
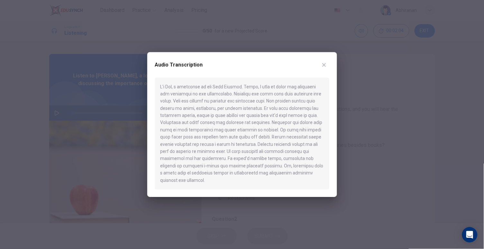
click at [244, 210] on div at bounding box center [242, 124] width 484 height 249
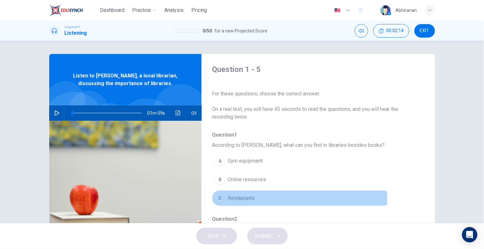
click at [228, 201] on span "Restaurants" at bounding box center [241, 199] width 27 height 8
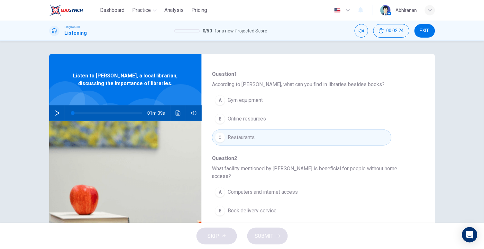
scroll to position [72, 0]
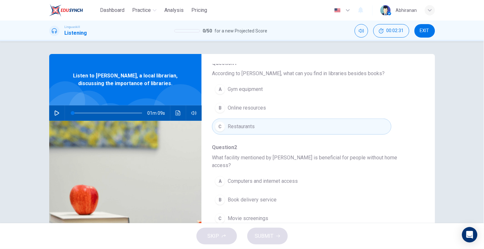
click at [238, 196] on span "Book delivery service" at bounding box center [252, 200] width 49 height 8
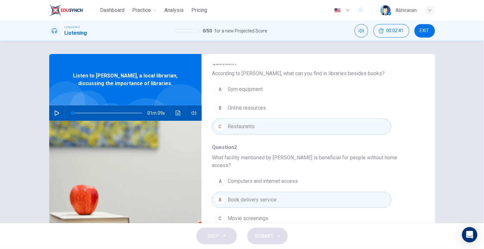
scroll to position [85, 0]
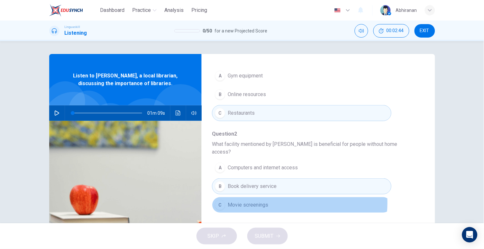
click at [267, 197] on button "C Movie screenings" at bounding box center [301, 205] width 179 height 16
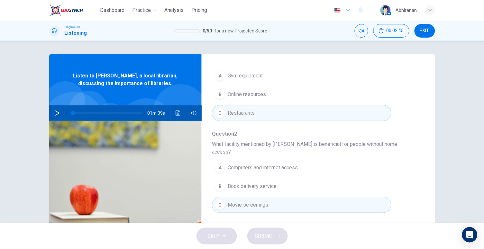
scroll to position [159, 0]
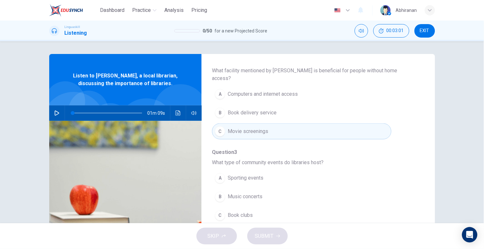
click at [237, 212] on button "C Book clubs" at bounding box center [301, 216] width 179 height 16
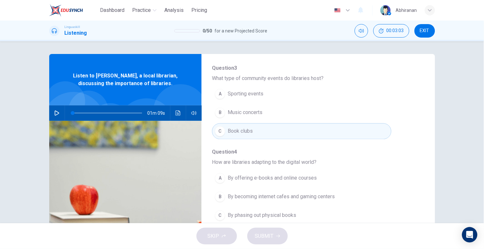
scroll to position [252, 0]
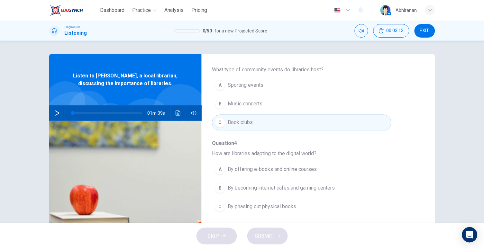
click at [253, 186] on button "B By becoming internet cafes and gaming centers" at bounding box center [301, 189] width 179 height 16
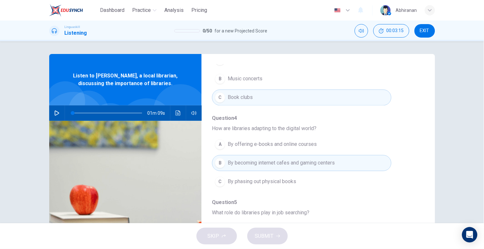
scroll to position [67, 0]
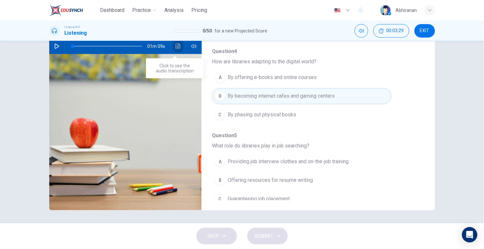
click at [177, 46] on icon "Click to see the audio transcription" at bounding box center [178, 46] width 5 height 5
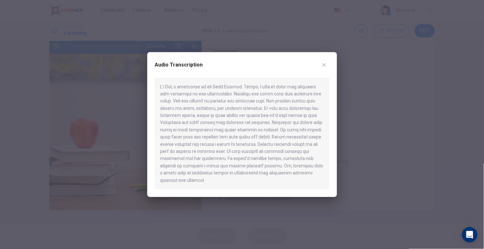
click at [330, 66] on div "Audio Transcription" at bounding box center [242, 124] width 190 height 145
click at [328, 66] on button "button" at bounding box center [324, 65] width 10 height 10
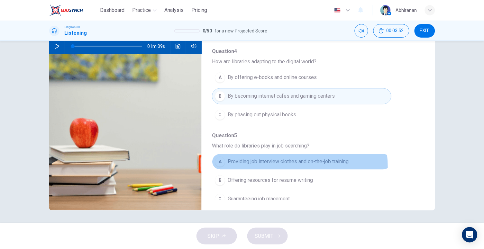
click at [252, 159] on button "A Providing job interview clothes and on-the-job training" at bounding box center [301, 162] width 179 height 16
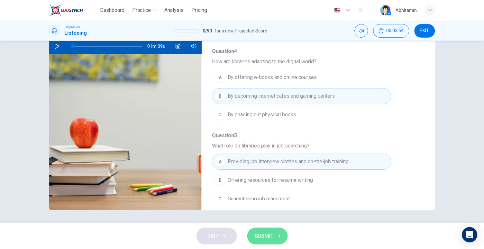
click at [274, 230] on button "SUBMIT" at bounding box center [268, 236] width 41 height 17
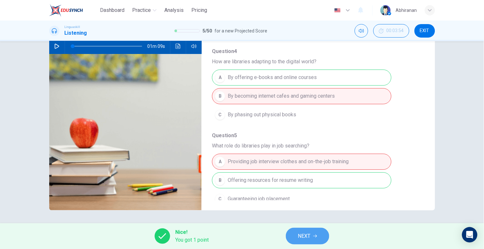
click at [306, 237] on span "NEXT" at bounding box center [304, 236] width 13 height 9
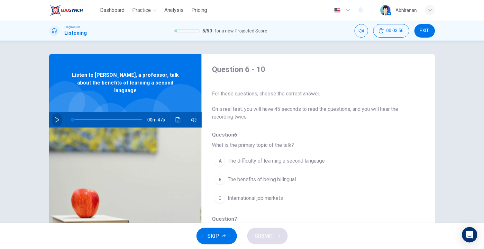
click at [52, 112] on button "button" at bounding box center [57, 119] width 10 height 15
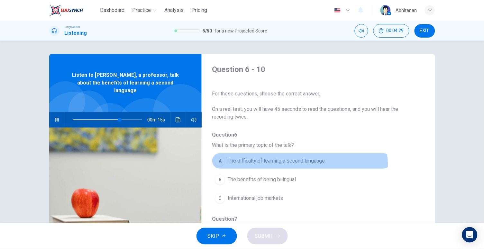
click at [281, 167] on button "A The difficulty of learning a second language" at bounding box center [301, 161] width 179 height 16
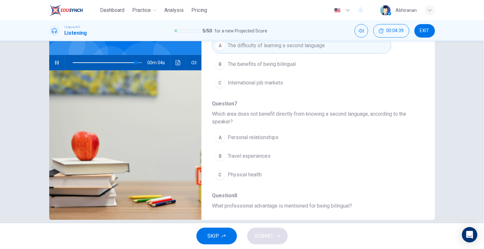
scroll to position [59, 0]
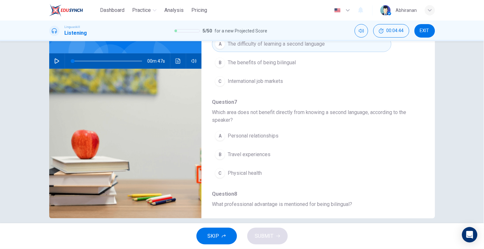
click at [241, 155] on span "Travel experiences" at bounding box center [249, 155] width 43 height 8
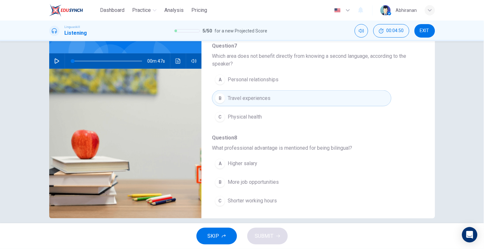
scroll to position [116, 0]
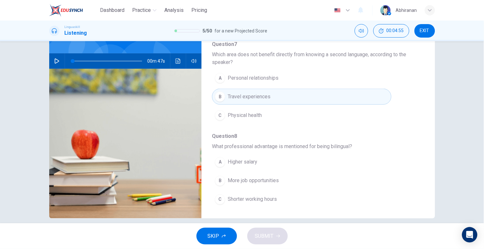
click at [55, 59] on icon "button" at bounding box center [57, 61] width 5 height 5
click at [242, 179] on span "More job opportunities" at bounding box center [253, 181] width 51 height 8
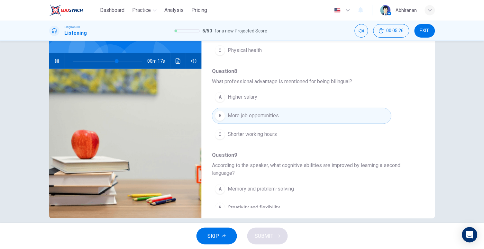
scroll to position [253, 0]
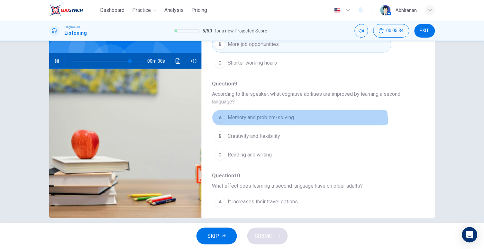
click at [270, 124] on button "A Memory and problem-solving" at bounding box center [301, 118] width 179 height 16
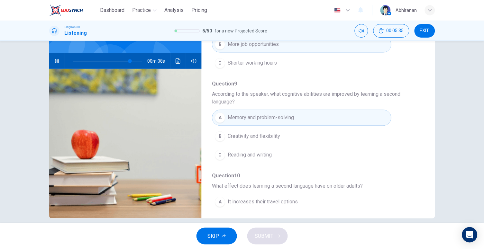
scroll to position [292, 0]
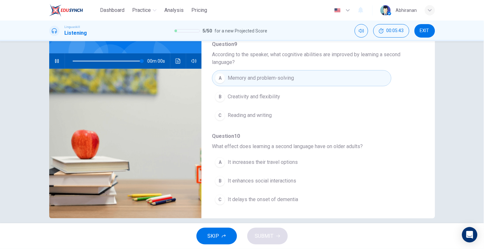
type input "0"
click at [291, 185] on button "B It enhances social interactions" at bounding box center [301, 181] width 179 height 16
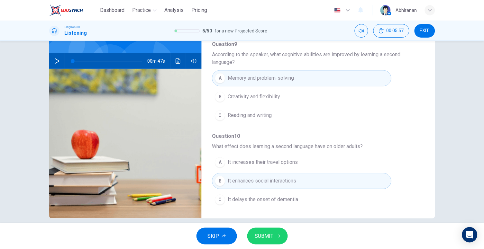
click at [284, 239] on button "SUBMIT" at bounding box center [268, 236] width 41 height 17
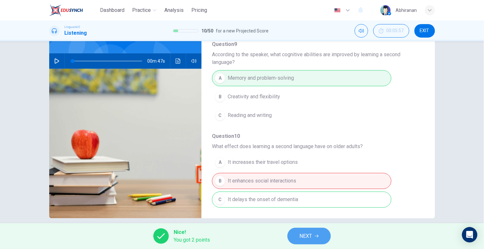
click at [325, 236] on button "NEXT" at bounding box center [309, 236] width 43 height 17
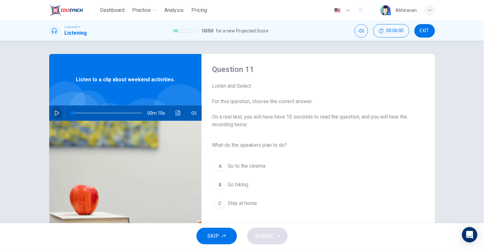
click at [52, 114] on button "button" at bounding box center [57, 113] width 10 height 15
type input "0"
click at [228, 187] on span "Go hiking" at bounding box center [238, 185] width 21 height 8
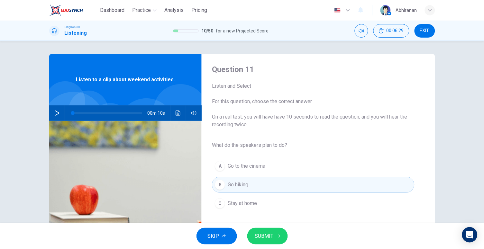
click at [254, 240] on button "SUBMIT" at bounding box center [268, 236] width 41 height 17
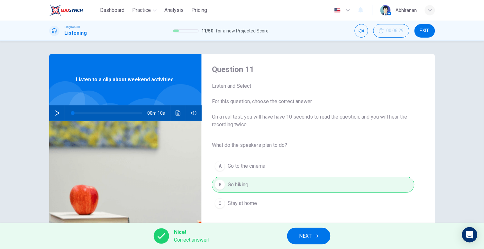
click at [316, 237] on icon "button" at bounding box center [317, 237] width 4 height 4
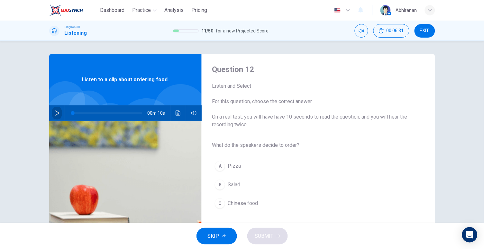
click at [56, 115] on icon "button" at bounding box center [56, 113] width 5 height 5
type input "0"
click at [228, 181] on span "Salad" at bounding box center [234, 185] width 13 height 8
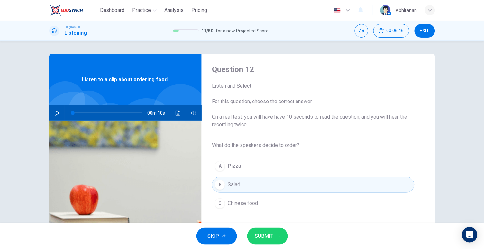
click at [270, 235] on span "SUBMIT" at bounding box center [264, 236] width 19 height 9
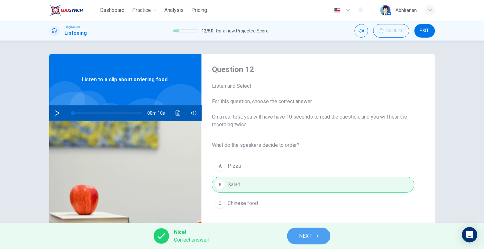
click at [293, 231] on button "NEXT" at bounding box center [308, 236] width 43 height 17
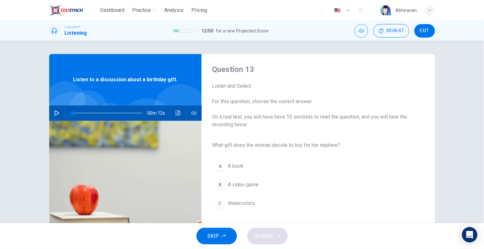
click at [52, 115] on button "button" at bounding box center [57, 113] width 10 height 15
click at [54, 114] on icon "button" at bounding box center [56, 113] width 5 height 5
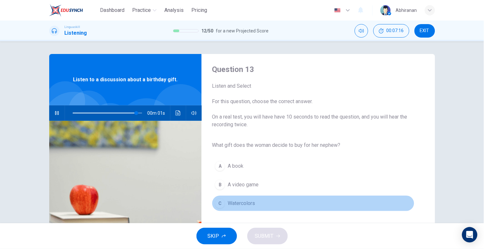
click at [220, 202] on div "C" at bounding box center [220, 204] width 10 height 10
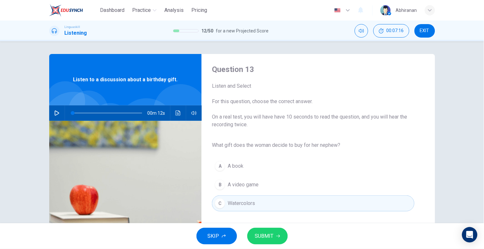
type input "0"
click at [273, 238] on span "SUBMIT" at bounding box center [264, 236] width 19 height 9
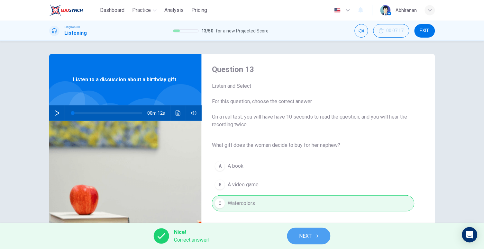
click at [291, 236] on button "NEXT" at bounding box center [308, 236] width 43 height 17
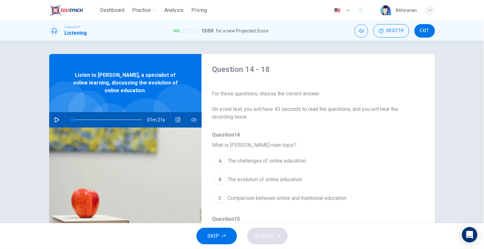
click at [55, 115] on button "button" at bounding box center [57, 119] width 10 height 15
click at [271, 199] on span "Comparison between online and traditional education" at bounding box center [287, 199] width 119 height 8
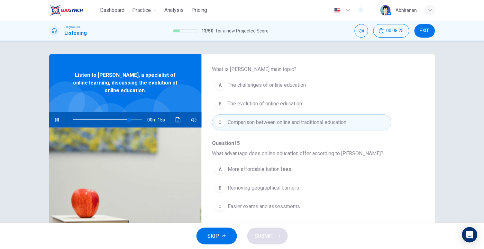
scroll to position [85, 0]
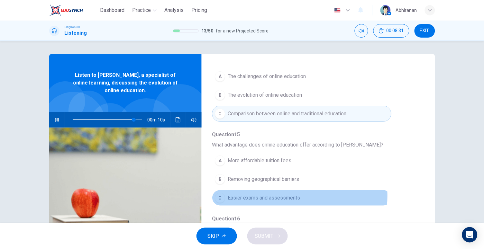
click at [269, 196] on span "Easier exams and assessments" at bounding box center [264, 198] width 72 height 8
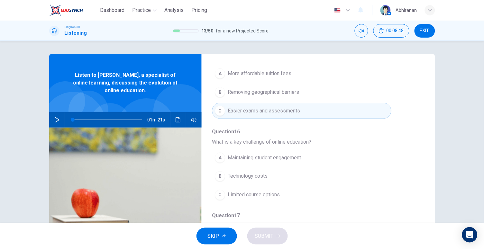
scroll to position [181, 0]
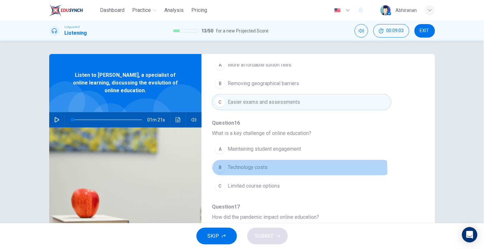
click at [236, 173] on button "B Technology costs" at bounding box center [301, 168] width 179 height 16
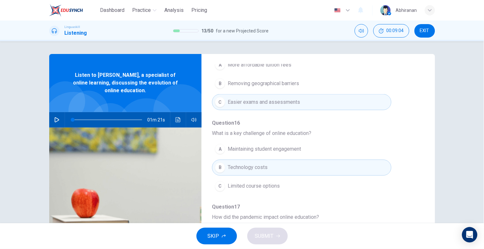
scroll to position [241, 0]
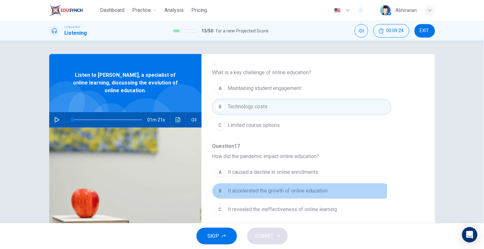
click at [225, 189] on button "B It accelerated the growth of online education" at bounding box center [301, 191] width 179 height 16
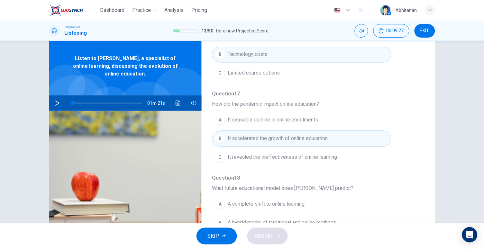
scroll to position [62, 0]
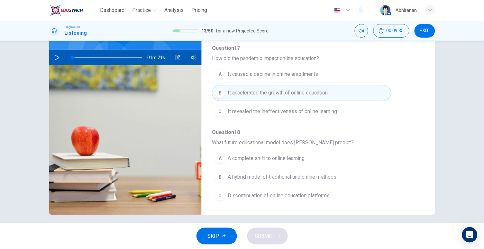
click at [54, 57] on icon "button" at bounding box center [56, 57] width 5 height 5
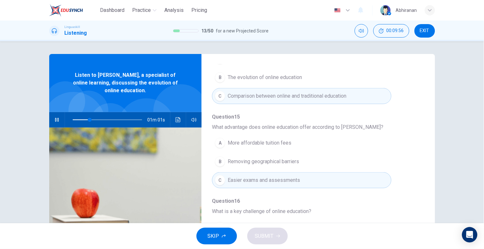
scroll to position [12, 0]
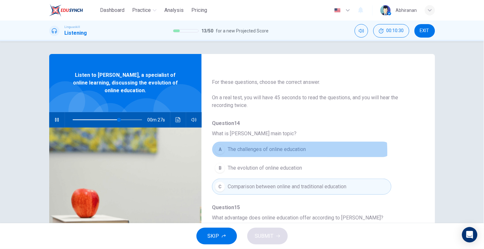
click at [238, 152] on span "The challenges of online education" at bounding box center [267, 150] width 78 height 8
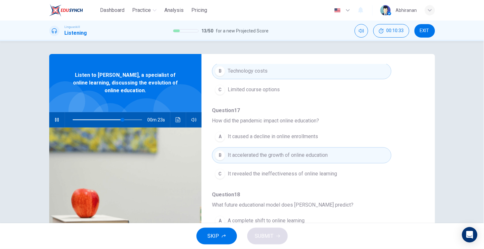
scroll to position [67, 0]
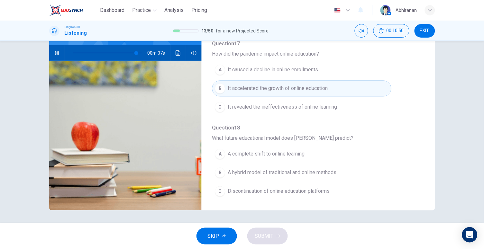
click at [230, 171] on span "A hybrid model of traditional and online methods" at bounding box center [282, 173] width 109 height 8
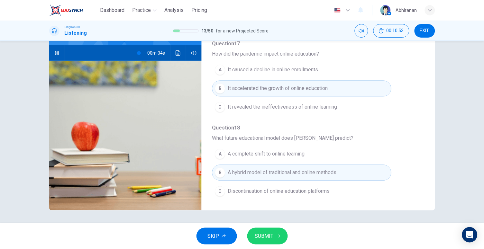
click at [267, 235] on span "SUBMIT" at bounding box center [264, 236] width 19 height 9
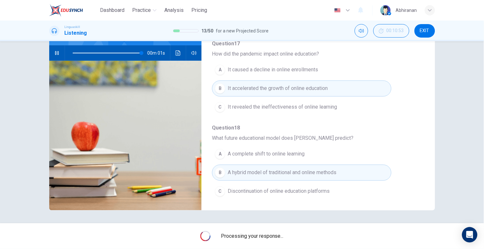
type input "0"
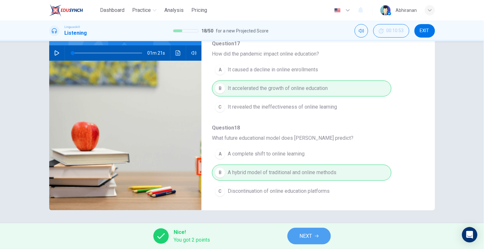
click at [310, 234] on span "NEXT" at bounding box center [306, 236] width 13 height 9
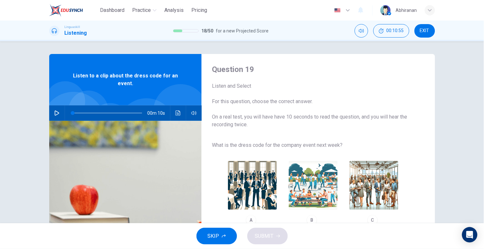
click at [50, 110] on div "00m 10s" at bounding box center [125, 113] width 153 height 15
click at [54, 112] on icon "button" at bounding box center [56, 113] width 5 height 5
click at [246, 187] on img "button" at bounding box center [252, 185] width 49 height 49
type input "0"
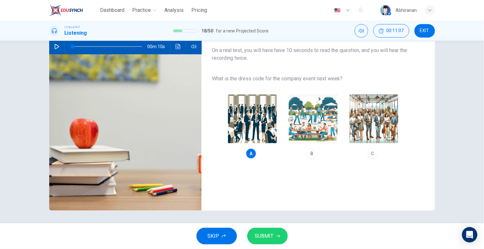
scroll to position [67, 0]
click at [273, 233] on span "SUBMIT" at bounding box center [264, 236] width 19 height 9
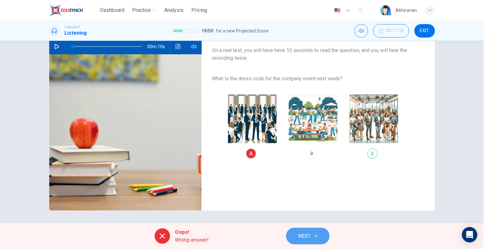
click at [308, 231] on button "NEXT" at bounding box center [307, 236] width 43 height 17
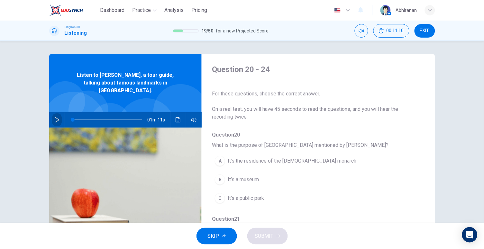
click at [54, 117] on icon "button" at bounding box center [56, 119] width 5 height 5
click at [220, 201] on div "C" at bounding box center [220, 198] width 10 height 10
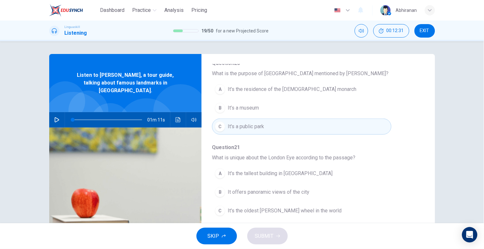
scroll to position [79, 0]
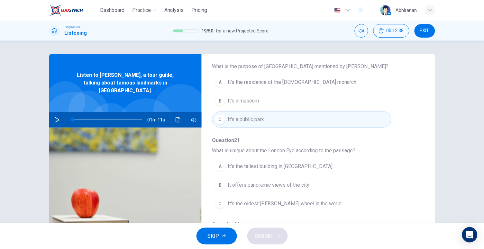
click at [61, 113] on button "button" at bounding box center [57, 119] width 10 height 15
click at [230, 183] on span "It offers panoramic views of the city" at bounding box center [269, 186] width 82 height 8
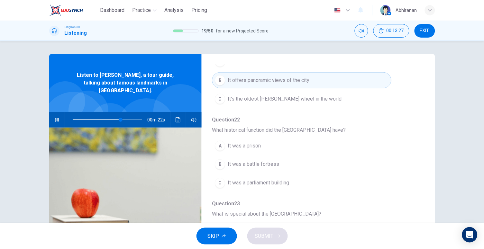
scroll to position [277, 0]
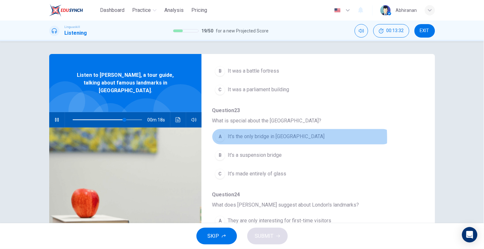
click at [230, 138] on span "It's the only bridge in London" at bounding box center [276, 137] width 97 height 8
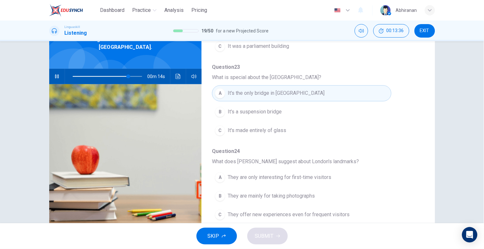
scroll to position [60, 0]
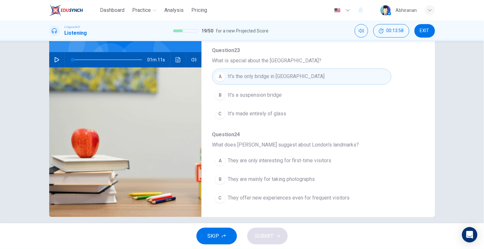
click at [278, 162] on span "They are only interesting for first-time visitors" at bounding box center [280, 161] width 104 height 8
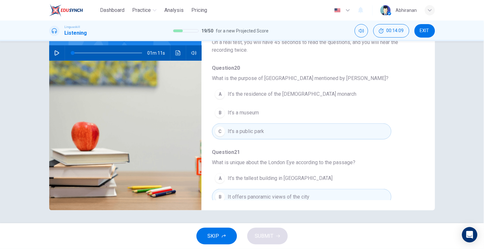
scroll to position [0, 0]
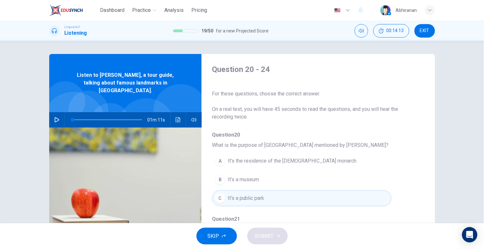
click at [57, 117] on icon "button" at bounding box center [56, 119] width 5 height 5
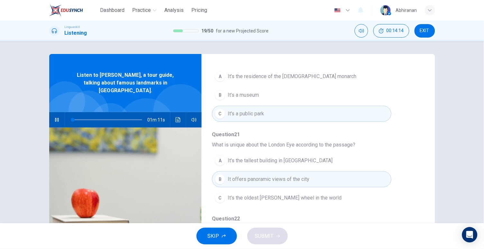
scroll to position [167, 0]
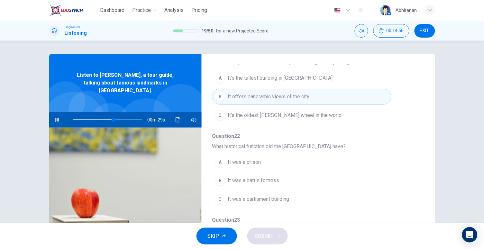
click at [248, 194] on button "C It was a parliament building" at bounding box center [301, 200] width 179 height 16
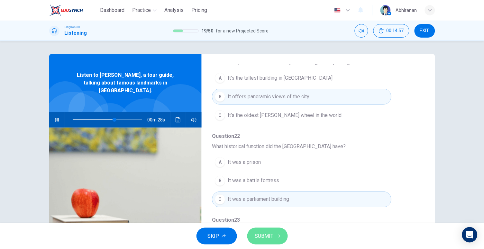
click at [273, 238] on span "SUBMIT" at bounding box center [264, 236] width 19 height 9
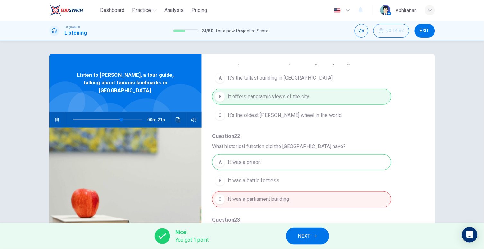
type input "72"
click at [312, 238] on button "NEXT" at bounding box center [307, 236] width 43 height 17
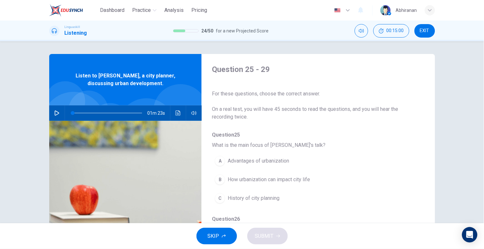
click at [61, 112] on button "button" at bounding box center [57, 113] width 10 height 15
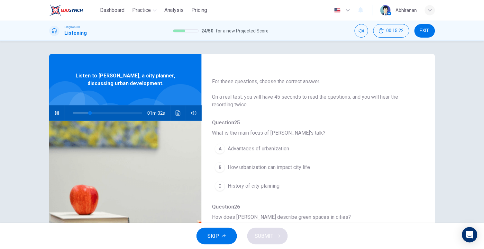
click at [251, 164] on span "How urbanization can impact city life" at bounding box center [269, 168] width 82 height 8
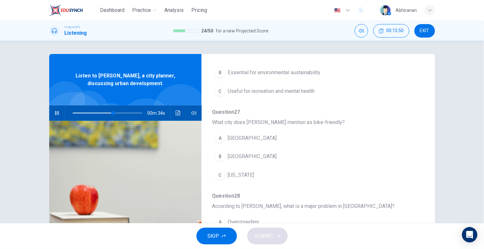
scroll to position [235, 0]
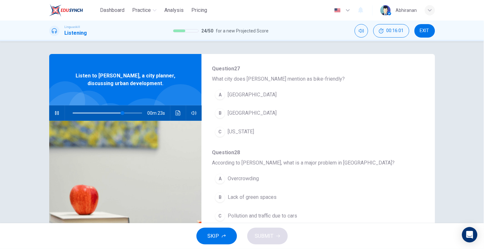
click at [229, 114] on span "Copenhagen" at bounding box center [252, 114] width 49 height 8
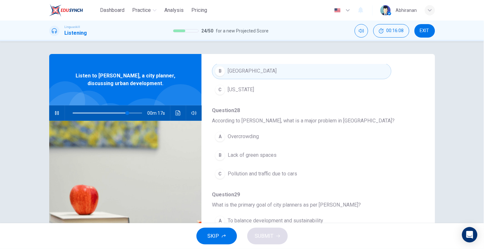
scroll to position [67, 0]
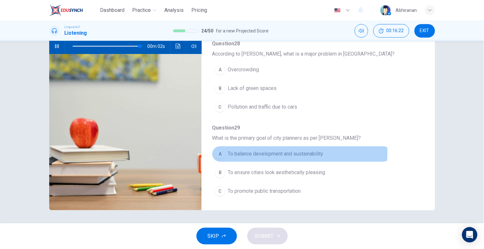
click at [261, 153] on span "To balance development and sustainability" at bounding box center [276, 155] width 96 height 8
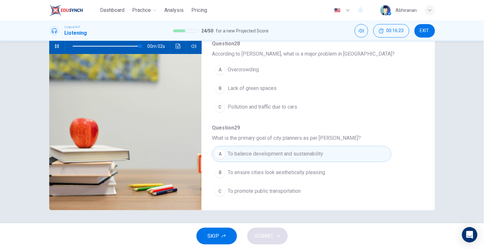
scroll to position [262, 0]
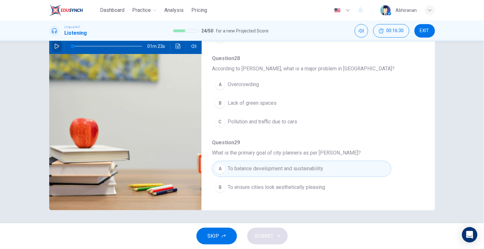
click at [58, 46] on icon "button" at bounding box center [57, 46] width 5 height 5
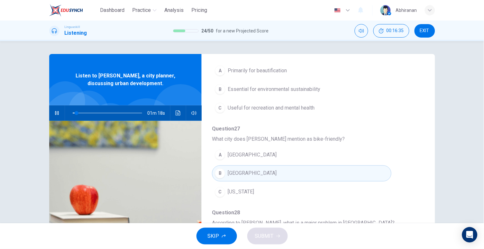
scroll to position [158, 0]
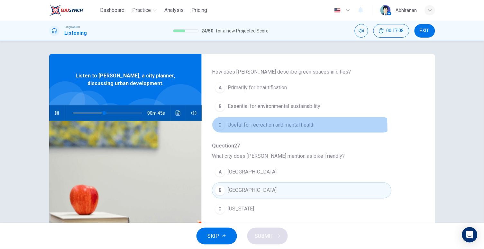
click at [217, 128] on div "C" at bounding box center [220, 125] width 10 height 10
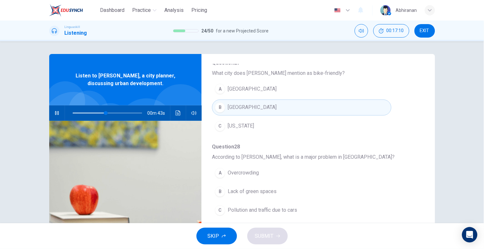
scroll to position [277, 0]
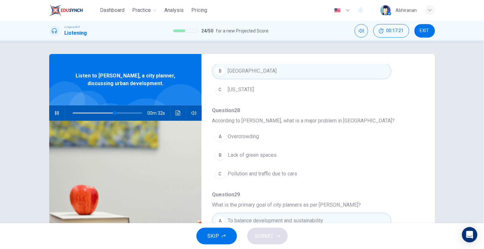
click at [222, 173] on div "C" at bounding box center [220, 174] width 10 height 10
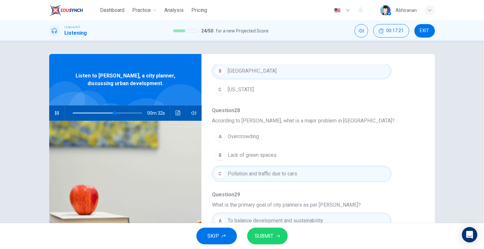
scroll to position [67, 0]
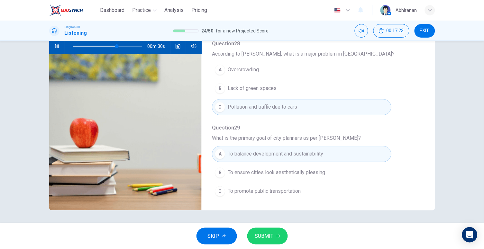
click at [270, 237] on span "SUBMIT" at bounding box center [264, 236] width 19 height 9
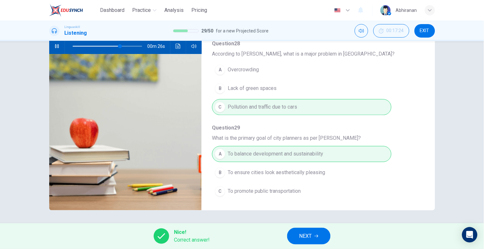
type input "69"
click at [310, 231] on button "NEXT" at bounding box center [308, 236] width 43 height 17
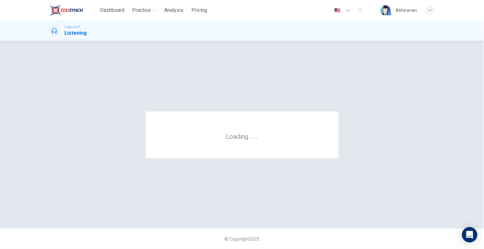
scroll to position [0, 0]
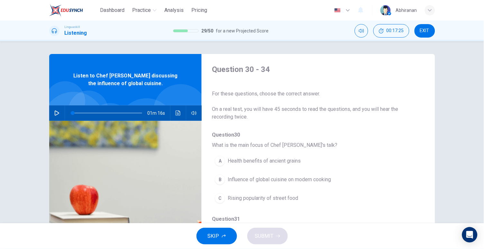
click at [58, 114] on icon "button" at bounding box center [56, 113] width 5 height 5
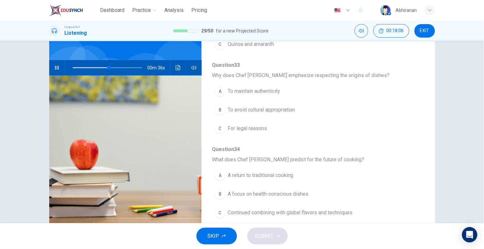
scroll to position [67, 0]
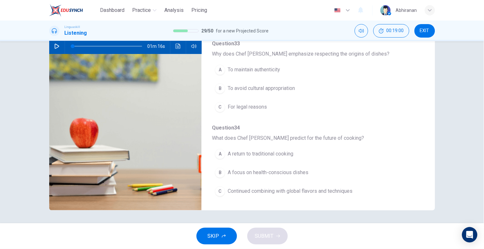
click at [54, 51] on button "button" at bounding box center [57, 46] width 10 height 15
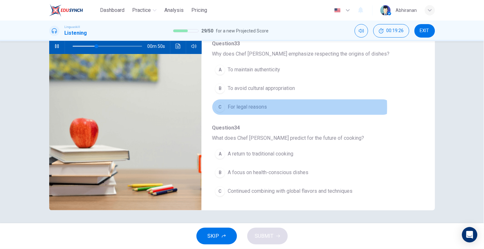
click at [247, 107] on span "For legal reasons" at bounding box center [247, 108] width 39 height 8
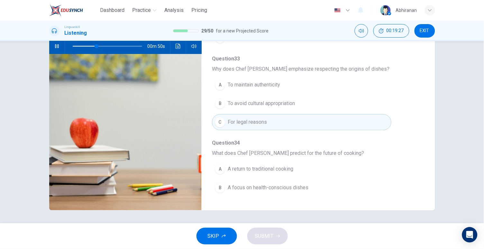
scroll to position [176, 0]
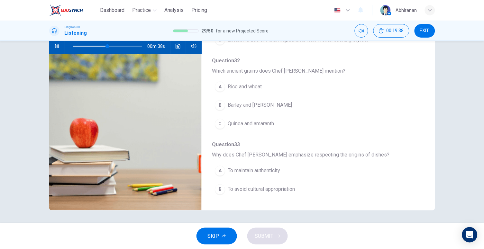
click at [247, 110] on button "B Barley and millet" at bounding box center [301, 106] width 179 height 16
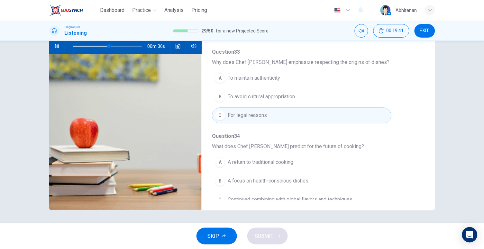
scroll to position [277, 0]
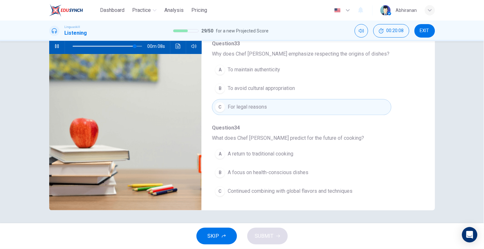
click at [253, 179] on button "B A focus on health-conscious dishes" at bounding box center [301, 173] width 179 height 16
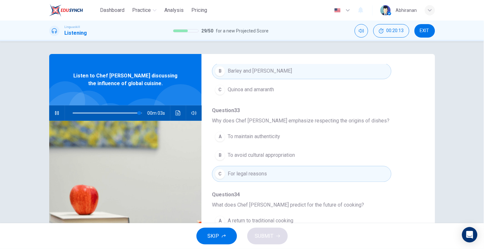
scroll to position [0, 0]
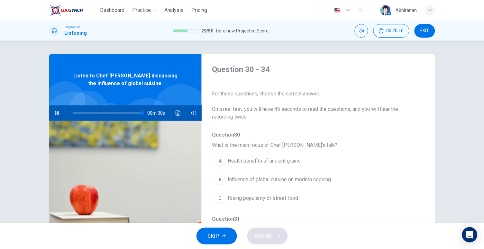
type input "0"
click at [240, 177] on span "Influence of global cuisine on modern cooking" at bounding box center [279, 180] width 103 height 8
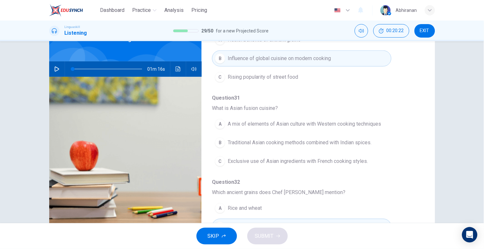
scroll to position [79, 0]
click at [228, 123] on span "A mix of elements of Asian culture with Western cooking techniques" at bounding box center [305, 123] width 154 height 8
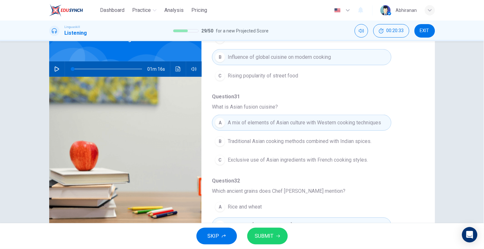
click at [276, 231] on button "SUBMIT" at bounding box center [268, 236] width 41 height 17
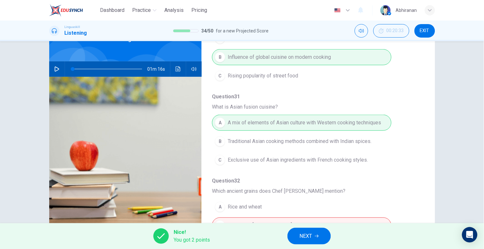
click at [316, 230] on button "NEXT" at bounding box center [309, 236] width 43 height 17
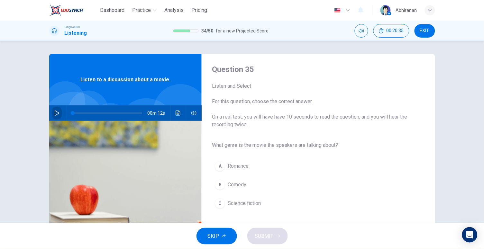
click at [56, 115] on icon "button" at bounding box center [56, 113] width 5 height 5
click at [59, 112] on button "button" at bounding box center [57, 113] width 10 height 15
click at [236, 206] on span "Science fiction" at bounding box center [244, 204] width 33 height 8
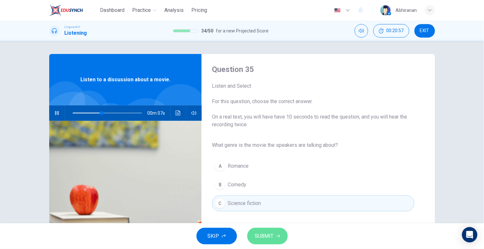
click at [266, 244] on button "SUBMIT" at bounding box center [268, 236] width 41 height 17
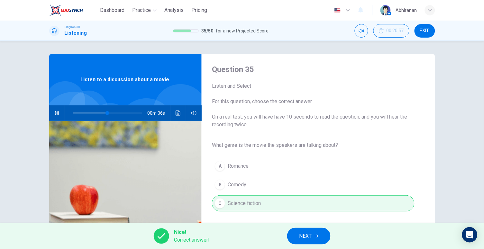
type input "58"
click at [305, 232] on span "NEXT" at bounding box center [306, 236] width 13 height 9
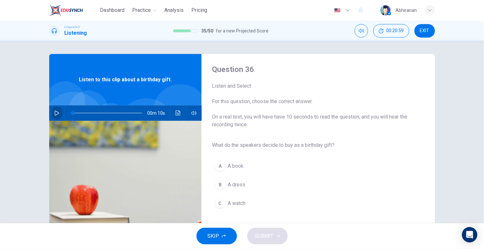
click at [55, 118] on button "button" at bounding box center [57, 113] width 10 height 15
type input "0"
click at [220, 162] on div "A" at bounding box center [220, 166] width 10 height 10
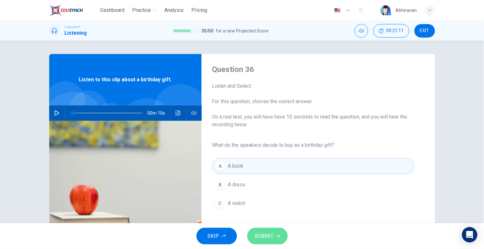
click at [268, 234] on span "SUBMIT" at bounding box center [264, 236] width 19 height 9
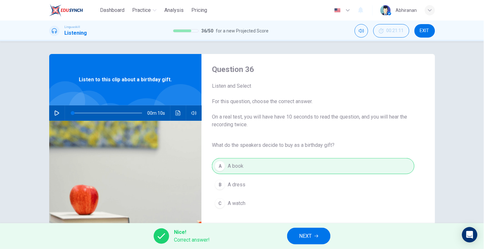
click at [300, 238] on span "NEXT" at bounding box center [306, 236] width 13 height 9
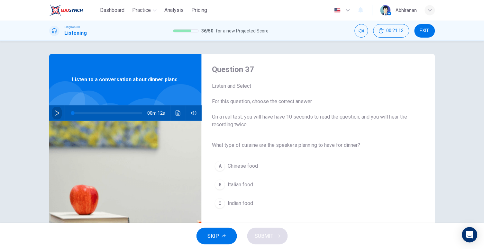
click at [54, 115] on icon "button" at bounding box center [56, 113] width 5 height 5
type input "0"
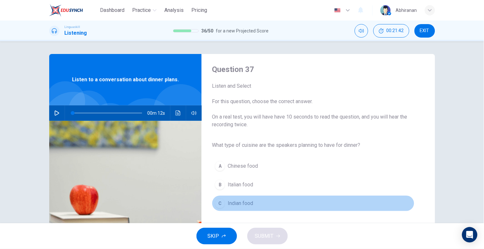
click at [244, 208] on button "C Indian food" at bounding box center [313, 204] width 202 height 16
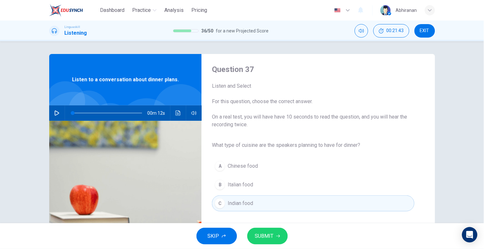
click at [276, 246] on div "SKIP SUBMIT" at bounding box center [242, 237] width 484 height 26
click at [272, 236] on span "SUBMIT" at bounding box center [264, 236] width 19 height 9
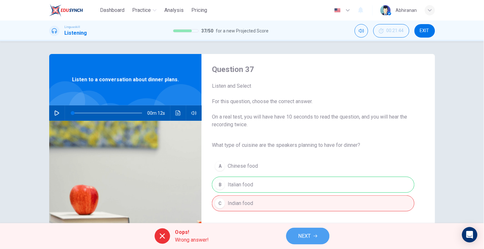
click at [310, 229] on button "NEXT" at bounding box center [307, 236] width 43 height 17
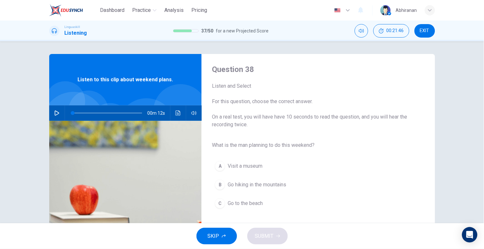
click at [54, 113] on icon "button" at bounding box center [56, 113] width 5 height 5
click at [57, 113] on icon "button" at bounding box center [56, 113] width 5 height 5
click at [250, 181] on span "Go hiking in the mountains" at bounding box center [257, 185] width 59 height 8
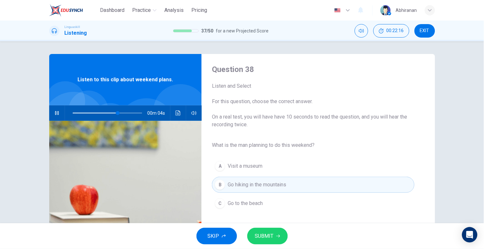
click at [263, 230] on button "SUBMIT" at bounding box center [268, 236] width 41 height 17
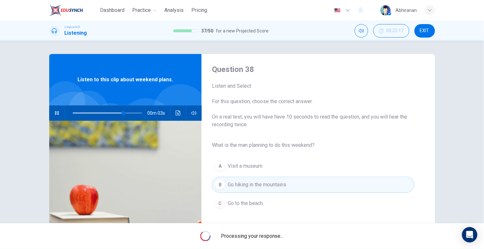
type input "81"
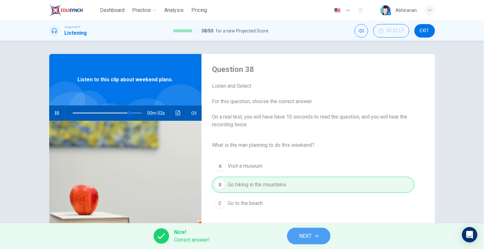
click at [323, 231] on button "NEXT" at bounding box center [308, 236] width 43 height 17
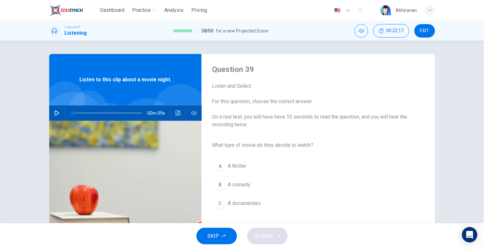
click at [53, 109] on button "button" at bounding box center [57, 113] width 10 height 15
type input "0"
click at [233, 183] on span "A comedy" at bounding box center [239, 185] width 23 height 8
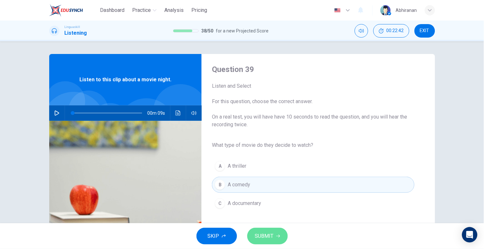
click at [271, 230] on button "SUBMIT" at bounding box center [268, 236] width 41 height 17
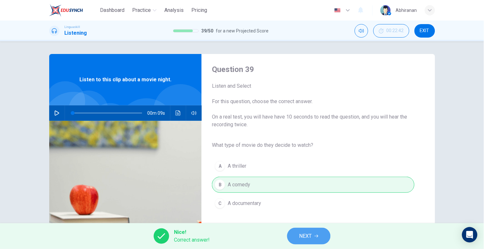
click at [300, 232] on button "NEXT" at bounding box center [308, 236] width 43 height 17
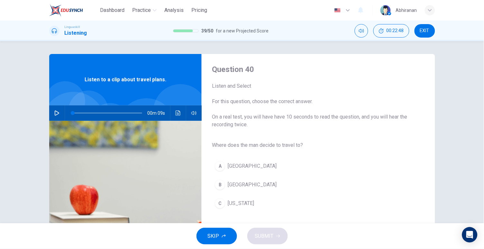
click at [54, 115] on icon "button" at bounding box center [56, 113] width 5 height 5
type input "0"
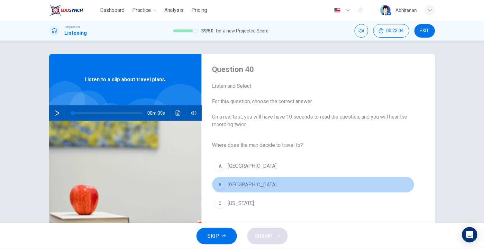
click at [222, 177] on button "B Rome" at bounding box center [313, 185] width 202 height 16
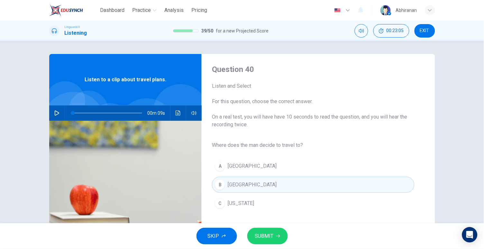
click at [270, 229] on button "SUBMIT" at bounding box center [268, 236] width 41 height 17
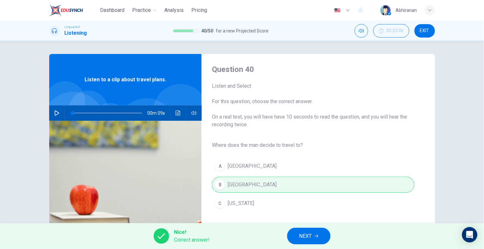
click at [304, 232] on span "NEXT" at bounding box center [306, 236] width 13 height 9
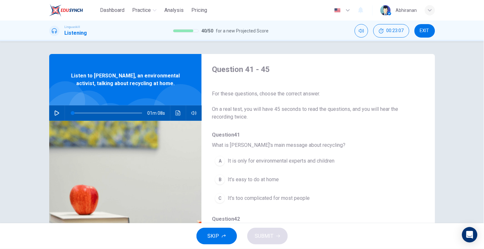
click at [54, 104] on div at bounding box center [74, 124] width 64 height 64
click at [55, 113] on button "button" at bounding box center [57, 113] width 10 height 15
click at [243, 203] on button "C It's too complicated for most people" at bounding box center [301, 199] width 179 height 16
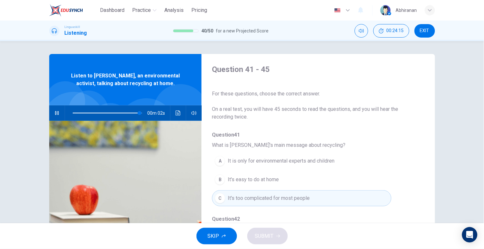
scroll to position [85, 0]
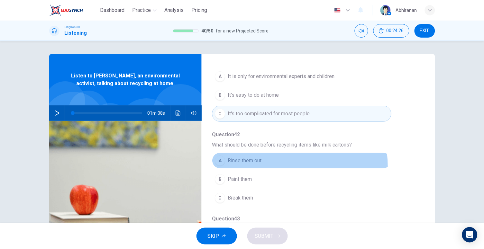
click at [247, 166] on button "A Rinse them out" at bounding box center [301, 161] width 179 height 16
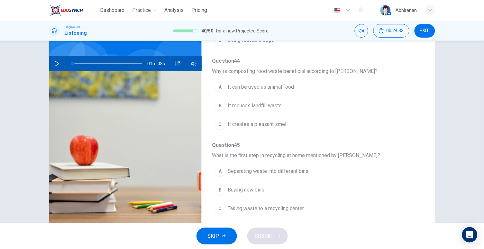
scroll to position [65, 0]
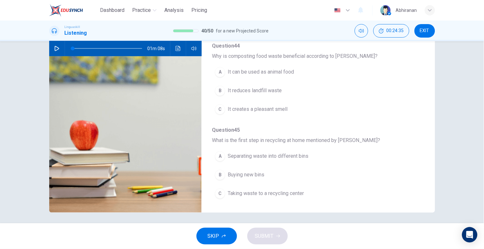
click at [56, 53] on button "button" at bounding box center [57, 48] width 10 height 15
click at [262, 191] on span "Taking waste to a recycling center" at bounding box center [266, 194] width 76 height 8
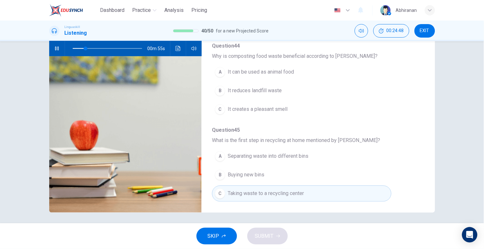
scroll to position [262, 0]
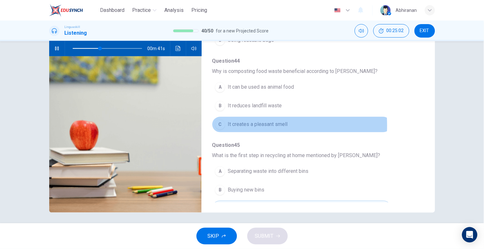
click at [246, 125] on span "It creates a pleasant smell" at bounding box center [258, 125] width 60 height 8
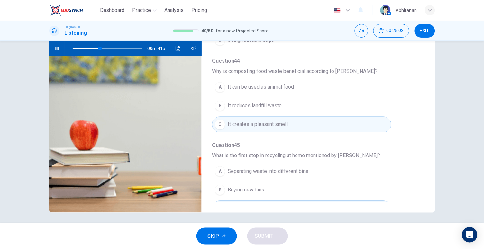
scroll to position [187, 0]
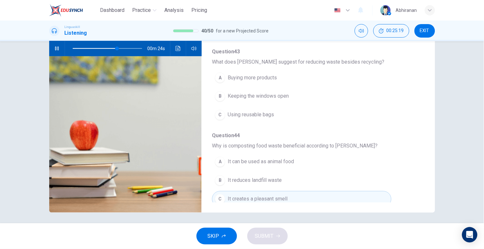
click at [244, 126] on div "Question 41 What is Emily's main message about recycling? A It is only for envi…" at bounding box center [313, 86] width 202 height 414
click at [244, 121] on button "C Using reusable bags" at bounding box center [301, 115] width 179 height 16
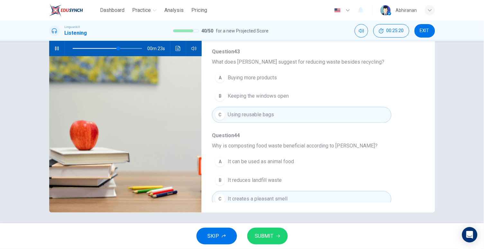
scroll to position [186, 0]
click at [266, 234] on span "SUBMIT" at bounding box center [264, 236] width 19 height 9
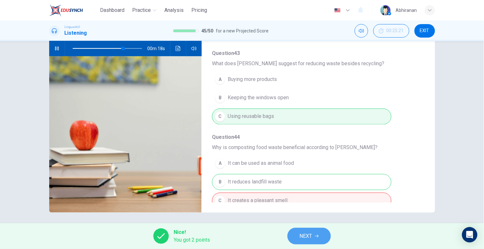
type input "74"
click at [313, 237] on button "NEXT" at bounding box center [309, 236] width 43 height 17
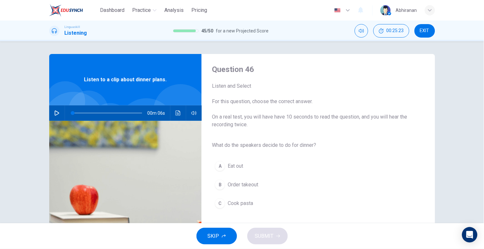
click at [54, 111] on icon "button" at bounding box center [56, 113] width 5 height 5
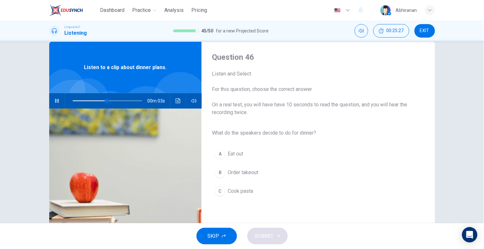
scroll to position [35, 0]
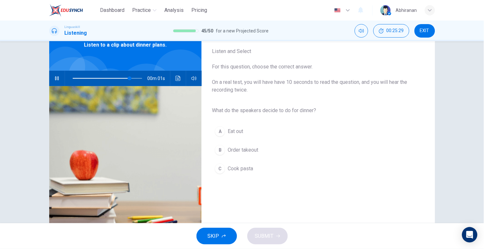
type input "0"
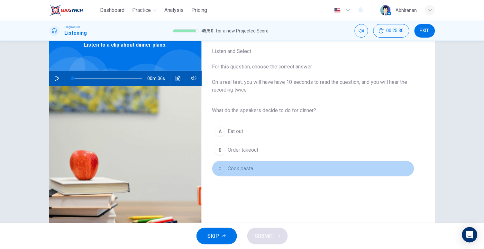
click at [241, 171] on span "Cook pasta" at bounding box center [240, 169] width 25 height 8
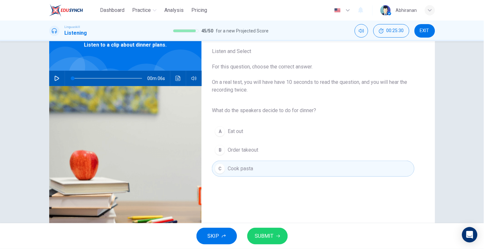
click at [266, 233] on span "SUBMIT" at bounding box center [264, 236] width 19 height 9
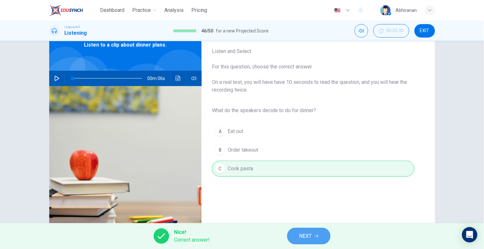
click at [308, 233] on span "NEXT" at bounding box center [306, 236] width 13 height 9
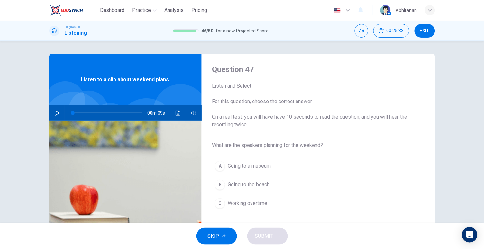
click at [54, 113] on icon "button" at bounding box center [56, 113] width 5 height 5
click at [230, 181] on span "Going to the beach" at bounding box center [249, 185] width 42 height 8
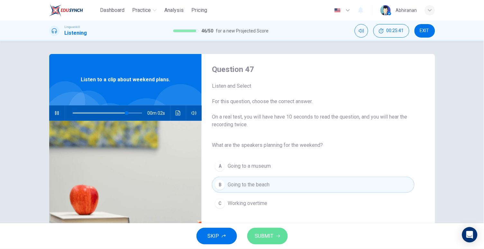
click at [257, 235] on span "SUBMIT" at bounding box center [264, 236] width 19 height 9
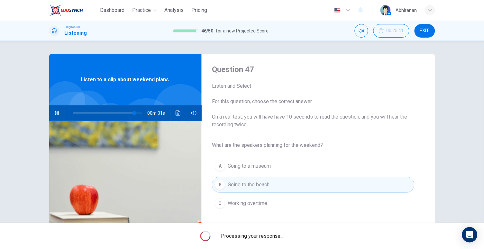
type input "0"
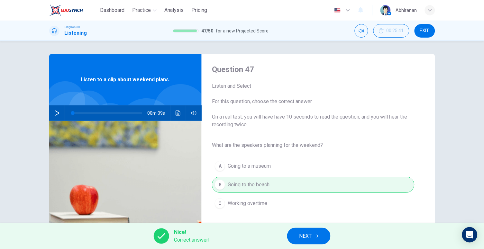
click at [310, 233] on span "NEXT" at bounding box center [306, 236] width 13 height 9
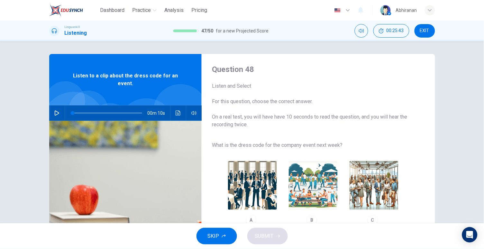
click at [49, 110] on div "00m 10s" at bounding box center [125, 113] width 153 height 15
click at [52, 112] on button "button" at bounding box center [57, 113] width 10 height 15
type input "0"
click at [257, 197] on img "button" at bounding box center [252, 185] width 49 height 49
click at [276, 235] on button "SUBMIT" at bounding box center [268, 236] width 41 height 17
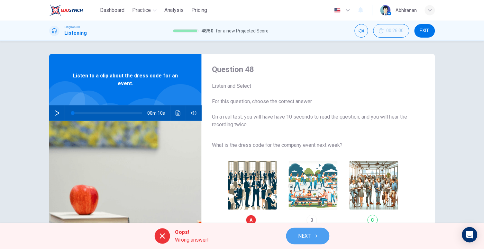
click at [305, 235] on span "NEXT" at bounding box center [305, 236] width 13 height 9
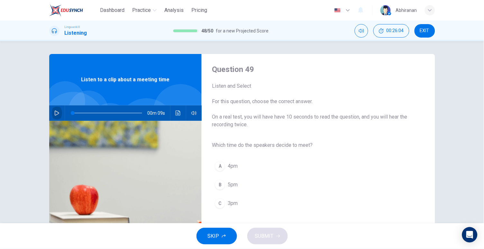
click at [54, 111] on icon "button" at bounding box center [56, 113] width 5 height 5
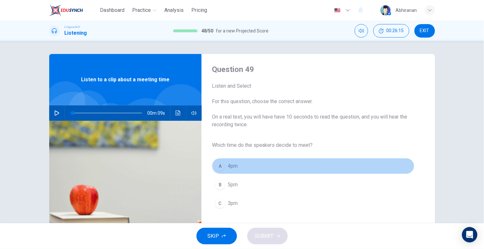
click at [230, 168] on span "4pm" at bounding box center [233, 167] width 10 height 8
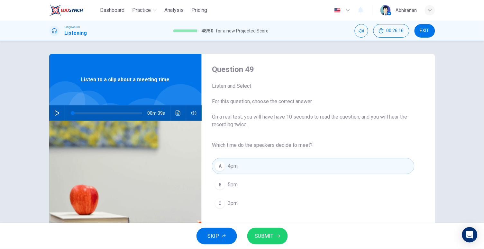
click at [281, 237] on button "SUBMIT" at bounding box center [268, 236] width 41 height 17
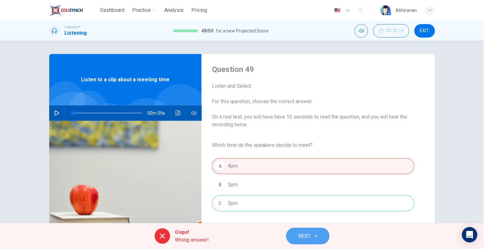
click at [303, 235] on span "NEXT" at bounding box center [305, 236] width 13 height 9
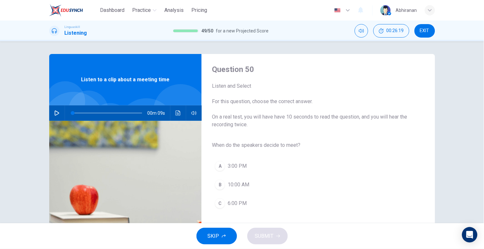
click at [56, 113] on icon "button" at bounding box center [56, 113] width 5 height 5
click at [228, 163] on span "3:00 PM" at bounding box center [237, 167] width 19 height 8
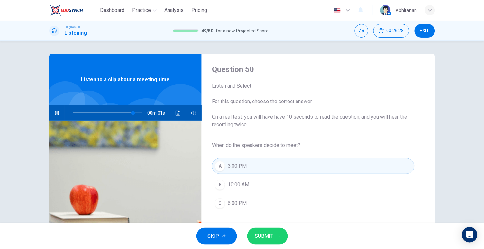
click at [266, 245] on div "SKIP SUBMIT" at bounding box center [242, 237] width 484 height 26
type input "0"
click at [267, 239] on span "SUBMIT" at bounding box center [264, 236] width 19 height 9
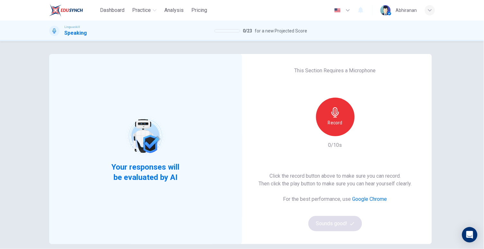
click at [331, 125] on h6 "Record" at bounding box center [335, 123] width 14 height 8
click at [362, 134] on icon "button" at bounding box center [365, 131] width 6 height 6
click at [363, 134] on icon "button" at bounding box center [365, 131] width 6 height 6
click at [338, 132] on div "Record" at bounding box center [335, 117] width 39 height 39
click at [362, 130] on icon "button" at bounding box center [365, 131] width 6 height 6
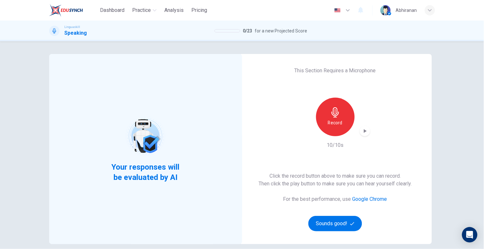
click at [333, 117] on icon "button" at bounding box center [335, 113] width 7 height 10
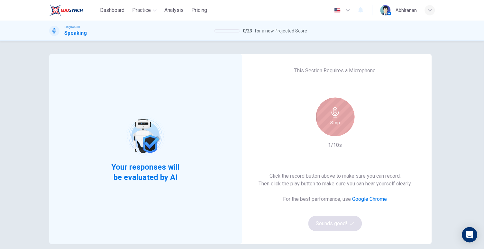
click at [334, 117] on icon "button" at bounding box center [336, 113] width 10 height 10
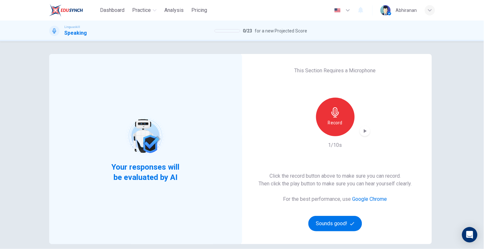
click at [360, 132] on div "button" at bounding box center [365, 131] width 10 height 10
click at [334, 128] on div "Record" at bounding box center [335, 117] width 39 height 39
click at [364, 130] on icon "button" at bounding box center [365, 131] width 3 height 4
click at [338, 122] on h6 "Record" at bounding box center [335, 123] width 14 height 8
click at [362, 130] on icon "button" at bounding box center [365, 131] width 6 height 6
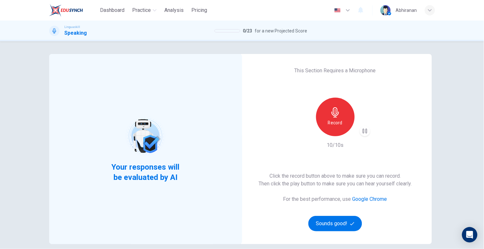
click at [331, 114] on icon "button" at bounding box center [336, 113] width 10 height 10
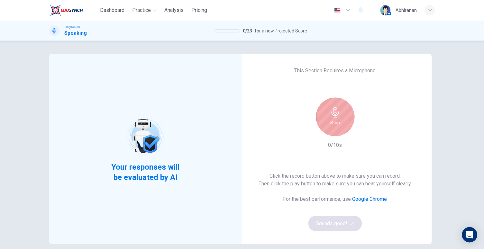
click at [342, 115] on div "Stop" at bounding box center [335, 117] width 39 height 39
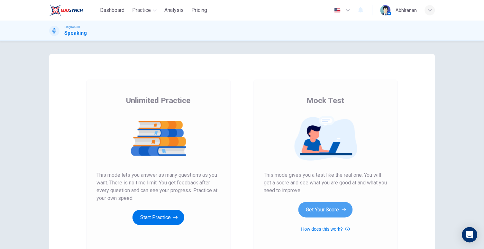
click at [330, 213] on button "Get Your Score" at bounding box center [326, 209] width 54 height 15
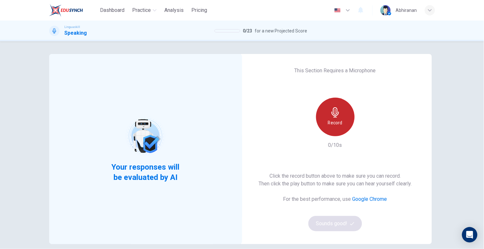
click at [341, 119] on div "Record" at bounding box center [335, 117] width 39 height 39
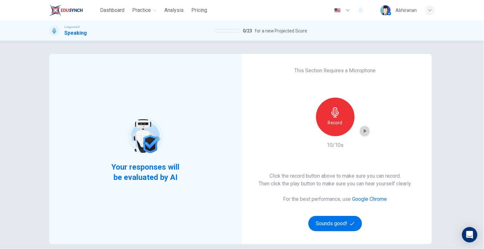
click at [362, 134] on icon "button" at bounding box center [365, 131] width 6 height 6
click at [321, 119] on div "Record" at bounding box center [335, 117] width 39 height 39
click at [366, 133] on icon "button" at bounding box center [365, 131] width 6 height 6
click at [125, 11] on button "Dashboard" at bounding box center [113, 11] width 30 height 12
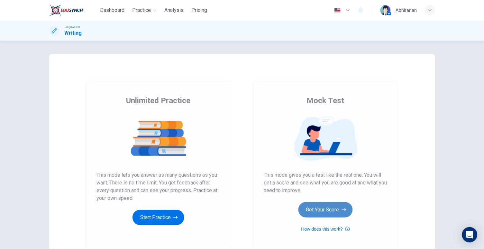
click at [332, 212] on button "Get Your Score" at bounding box center [326, 209] width 54 height 15
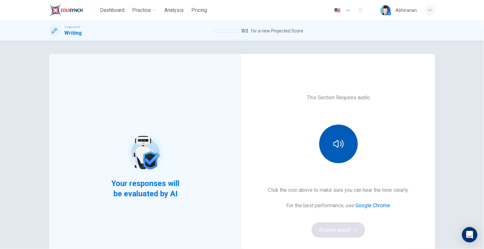
click at [342, 147] on button "button" at bounding box center [339, 144] width 39 height 39
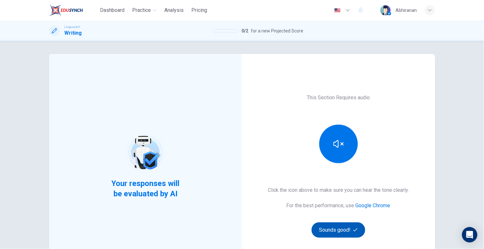
click at [330, 229] on button "Sounds good!" at bounding box center [339, 230] width 54 height 15
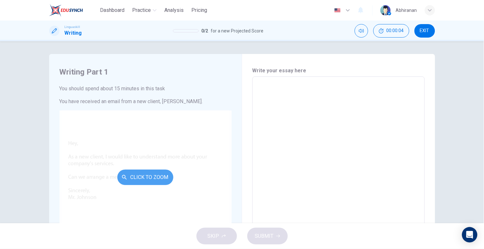
click at [134, 177] on button "Click to Zoom" at bounding box center [145, 177] width 56 height 15
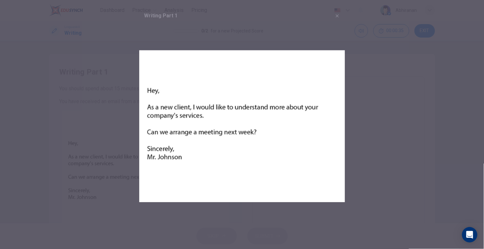
click at [353, 115] on div at bounding box center [242, 124] width 484 height 249
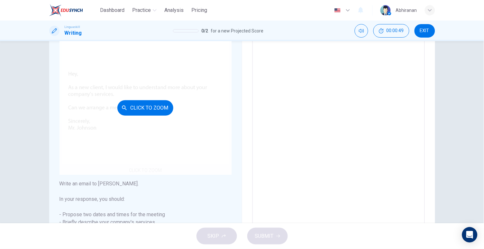
scroll to position [74, 0]
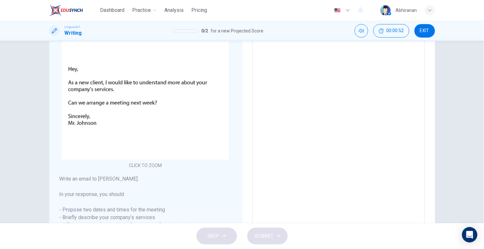
click at [273, 51] on textarea at bounding box center [339, 122] width 164 height 229
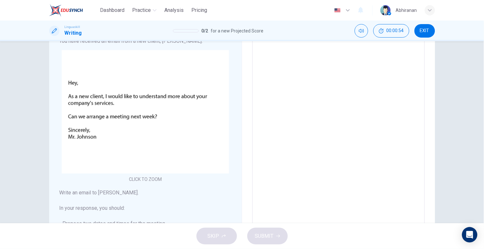
scroll to position [44, 0]
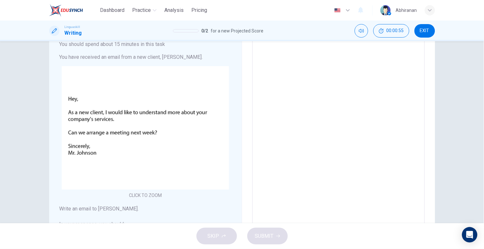
click at [276, 63] on textarea at bounding box center [339, 152] width 164 height 229
type textarea "H"
type textarea "x"
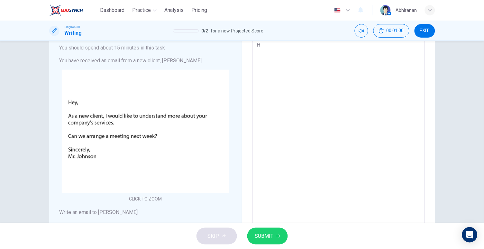
type textarea "He"
type textarea "x"
type textarea "Hey"
type textarea "x"
type textarea "Hey,"
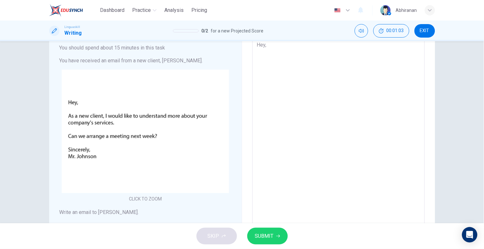
type textarea "x"
type textarea "Hey,"
type textarea "x"
type textarea "Hey,"
type textarea "x"
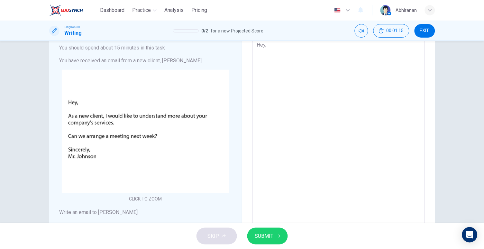
type textarea "Hey, I"
type textarea "x"
type textarea "Hey, I"
type textarea "x"
type textarea "Hey, I P"
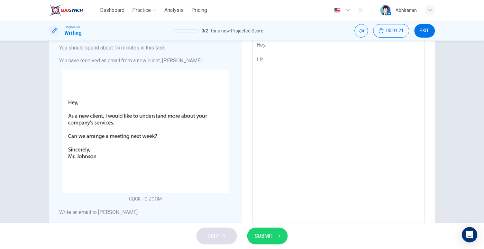
type textarea "x"
type textarea "Hey, I Pr"
type textarea "x"
type textarea "Hey, I Pre"
type textarea "x"
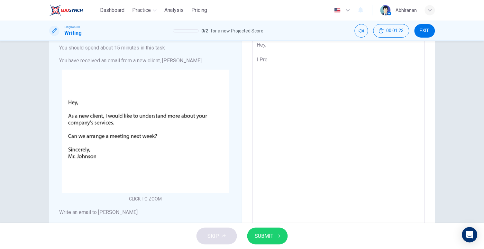
type textarea "Hey, I Pres"
type textarea "x"
type textarea "Hey, I Presu"
type textarea "x"
type textarea "Hey, I Presur"
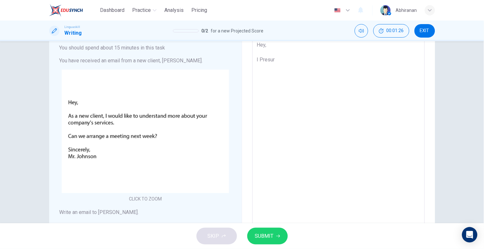
type textarea "x"
type textarea "Hey, I Presure"
type textarea "x"
click at [260, 58] on textarea "Hey, I Presure" at bounding box center [339, 155] width 164 height 229
type textarea "Hey, I resure"
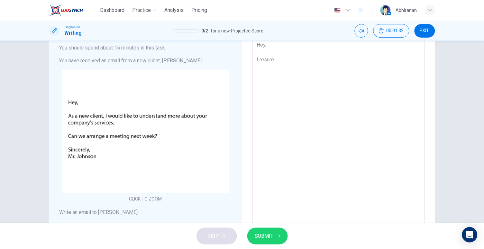
type textarea "x"
type textarea "Hey, I presure"
type textarea "x"
click at [306, 56] on textarea "Hey, I presure" at bounding box center [339, 155] width 164 height 229
type textarea "Hey, I presure,"
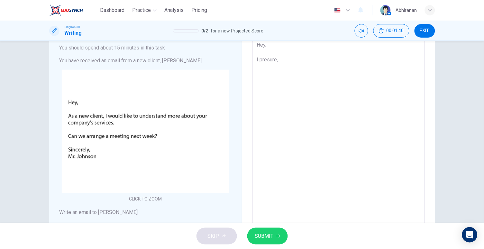
type textarea "x"
type textarea "Hey, I presure,"
type textarea "x"
type textarea "Hey, I presure, t"
type textarea "x"
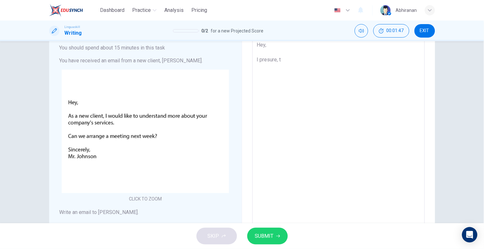
type textarea "Hey, I presure,"
type textarea "x"
type textarea "Hey, I presure,"
type textarea "x"
type textarea "Hey, I presure"
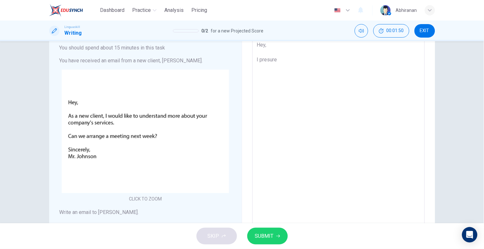
type textarea "x"
type textarea "Hey, I presure"
type textarea "x"
type textarea "Hey, I presure t"
type textarea "x"
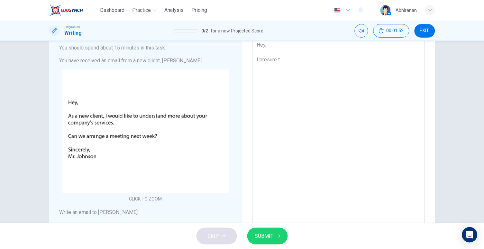
type textarea "Hey, I presure to"
type textarea "x"
type textarea "Hey, I presure to"
type textarea "x"
type textarea "Hey, I presure to e"
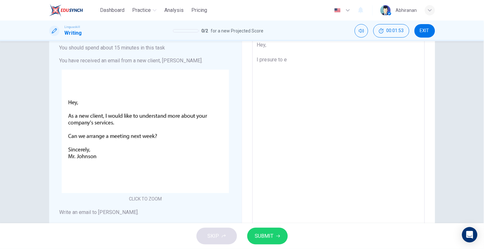
type textarea "x"
type textarea "Hey, I presure to ex"
type textarea "x"
type textarea "Hey, I presure to exp"
type textarea "x"
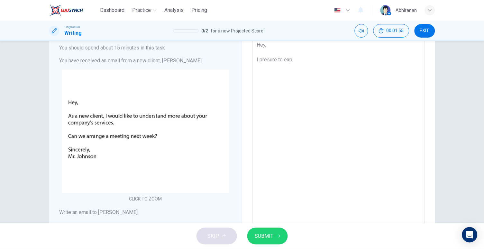
type textarea "Hey, I presure to expl"
type textarea "x"
type textarea "Hey, I presure to expla"
type textarea "x"
type textarea "Hey, I presure to explan"
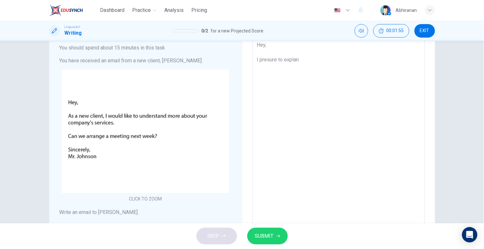
type textarea "x"
type textarea "Hey, I presure to explan"
type textarea "x"
type textarea "Hey, I presure to explan m"
type textarea "x"
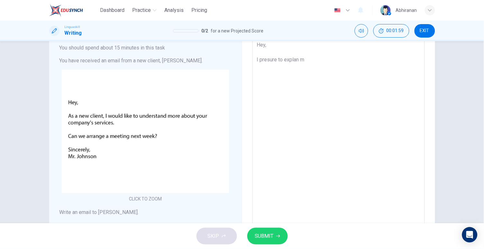
type textarea "Hey, I presure to explan my"
type textarea "x"
type textarea "Hey, I presure to explan my"
type textarea "x"
type textarea "Hey, I presure to explan my C"
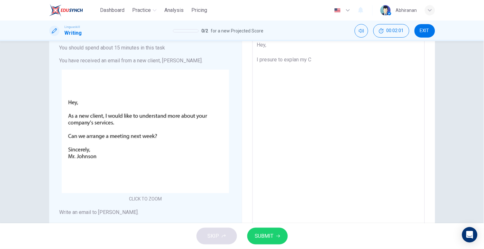
type textarea "x"
type textarea "Hey, I presure to explan my"
type textarea "x"
type textarea "Hey, I presure to explan my c"
type textarea "x"
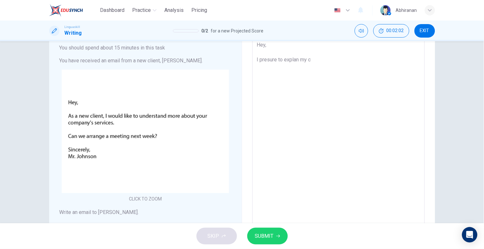
type textarea "Hey, I presure to explan my co"
type textarea "x"
type textarea "Hey, I presure to explan my co,"
type textarea "x"
type textarea "Hey, I presure to explan my co,p"
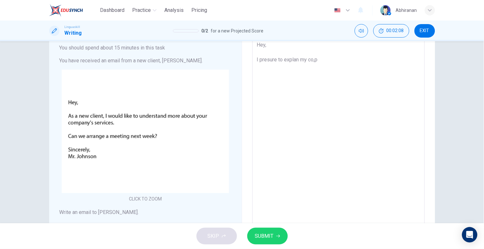
type textarea "x"
type textarea "Hey, I presure to explan my co,pa"
type textarea "x"
type textarea "Hey, I presure to explan my co,pan"
type textarea "x"
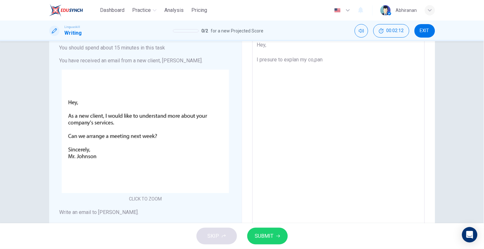
type textarea "Hey, I presure to explan my co,pany"
type textarea "x"
type textarea "Hey, I presure to explan my co,pany}"
type textarea "x"
type textarea "Hey, I presure to explan my co,pany"
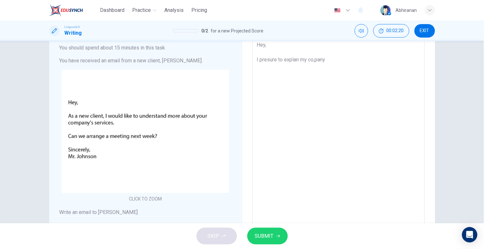
type textarea "x"
type textarea "Hey, I presure to explan my co,panyม"
type textarea "x"
type textarea "Hey, I presure to explan my co,pany"
type textarea "x"
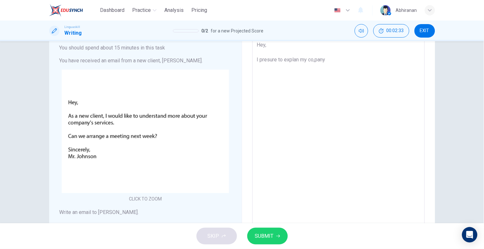
type textarea "Hey, I presure to explan my co,pany,"
type textarea "x"
type textarea "Hey, I presure to explan my co,pany,"
type textarea "x"
type textarea "Hey, I presure to explan my co,pany,"
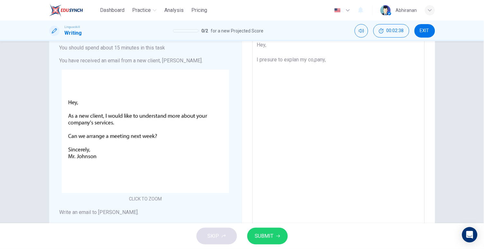
type textarea "x"
type textarea "Hey, I presure to explan my co,pany,ล"
type textarea "x"
type textarea "Hey, I presure to explan my co,pany,"
type textarea "x"
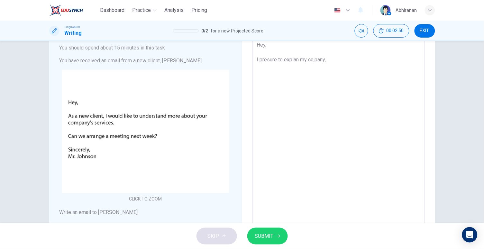
type textarea "Hey, I presure to explan my co,pany,,"
type textarea "x"
type textarea "Hey, I presure to explan my co,pany,"
type textarea "x"
type textarea "Hey, I presure to explan my co,pany,ห"
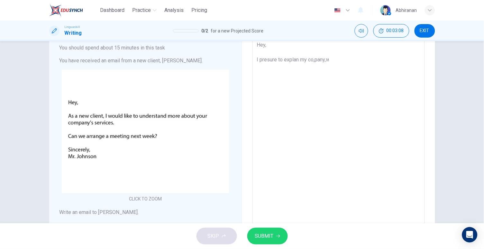
type textarea "x"
type textarea "Hey, I presure to explan my co,pany,"
type textarea "x"
type textarea "Hey, I presure to explan my co,pany,ห"
type textarea "x"
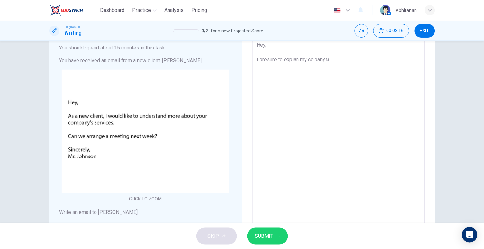
type textarea "Hey, I presure to explan my co,pany,หำ"
type textarea "x"
type textarea "Hey, I presure to explan my co,pany,หำพ"
type textarea "x"
type textarea "Hey, I presure to explan my co,pany,หำพอ"
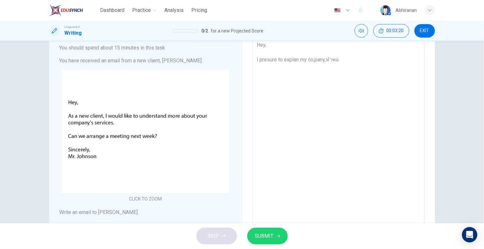
type textarea "x"
type textarea "Hey, I presure to explan my co,pany,หำพอร"
type textarea "x"
type textarea "Hey, I presure to explan my co,pany,หำพอรแ"
type textarea "x"
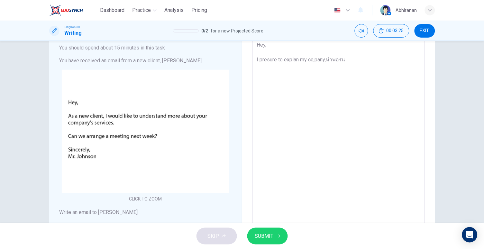
type textarea "Hey, I presure to explan my co,pany,หำพอรแไ"
type textarea "x"
type textarea "Hey, I presure to explan my co,pany,หำพอรแ"
type textarea "x"
type textarea "Hey, I presure to explan my co,pany,หำพอรแำ"
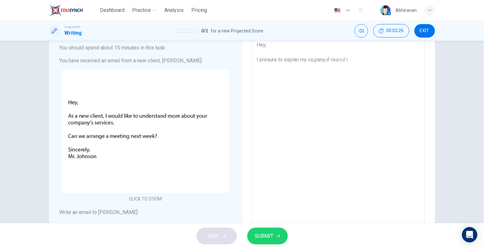
type textarea "x"
type textarea "Hey, I presure to explan my co,pany,หำพอรแำห"
type textarea "x"
type textarea "Hey, I presure to explan my co,pany,หำพอรแำห"
type textarea "x"
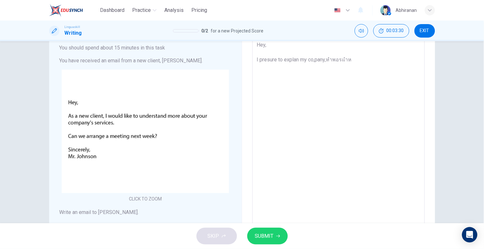
type textarea "Hey, I presure to explan my co,pany,หำพอรแำห"
type textarea "x"
type textarea "Hey, I presure to explan my co,pany,หำพอรแำ"
type textarea "x"
type textarea "Hey, I presure to explan my co,pany,หำพอรแ"
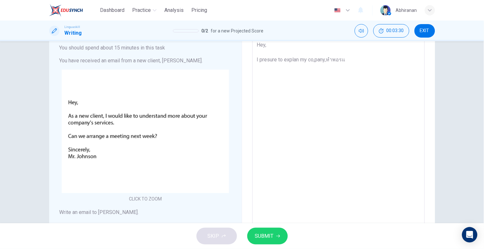
type textarea "x"
type textarea "Hey, I presure to explan my co,pany,หำพอร"
type textarea "x"
type textarea "Hey, I presure to explan my co,pany,หำพอ"
type textarea "x"
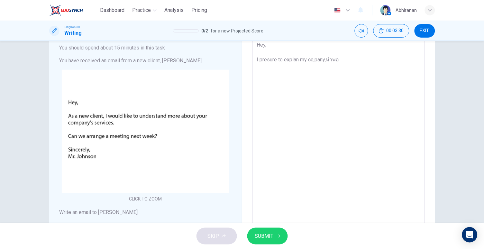
type textarea "Hey, I presure to explan my co,pany,หำพ"
type textarea "x"
type textarea "Hey, I presure to explan my co,pany,หำ"
type textarea "x"
type textarea "Hey, I presure to explan my co,pany,ห"
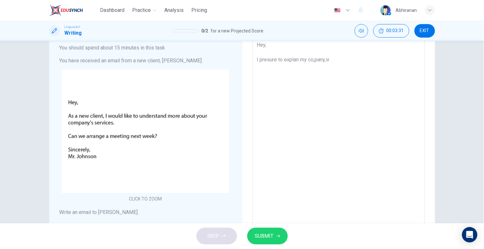
type textarea "x"
type textarea "Hey, I presure to explan my co,pany,"
type textarea "x"
type textarea "Hey, I presure to explan my co,pany,s"
type textarea "x"
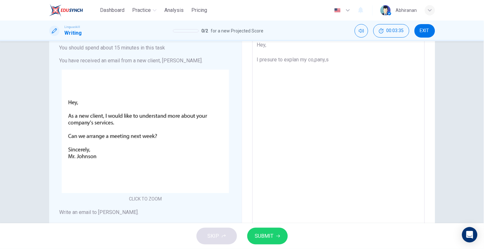
type textarea "Hey, I presure to explan my co,pany,se"
type textarea "x"
type textarea "Hey, I presure to explan my co,pany,ser"
type textarea "x"
type textarea "Hey, I presure to explan my co,pany,serv"
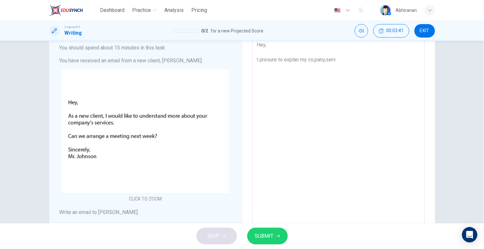
type textarea "x"
type textarea "Hey, I presure to explan my co,pany,servi"
type textarea "x"
type textarea "Hey, I presure to explan my co,pany,serviw"
type textarea "x"
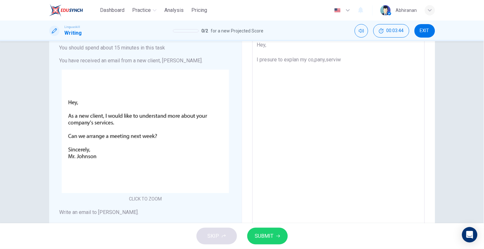
type textarea "Hey, I presure to explan my co,pany,servi"
type textarea "x"
type textarea "Hey, I presure to explan my co,pany,servis"
type textarea "x"
type textarea "Hey, I presure to explan my co,pany,servis"
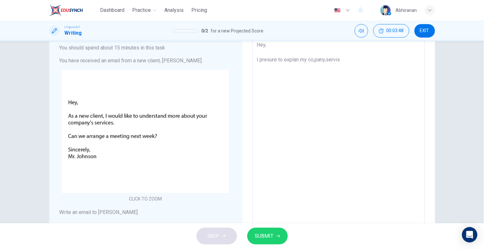
type textarea "x"
type textarea "Hey, I presure to explan my co,pany,servis"
type textarea "x"
type textarea "Hey, I presure to explan my co,pany,servi"
type textarea "x"
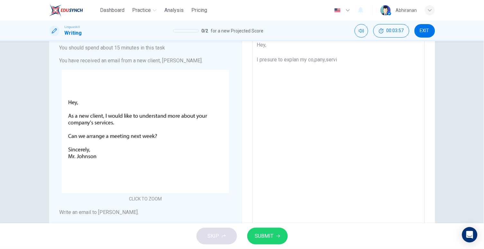
type textarea "Hey, I presure to explan my co,pany,servic"
type textarea "x"
type textarea "Hey, I presure to explan my co,pany,service"
type textarea "x"
type textarea "Hey, I presure to explan my co,pany,services"
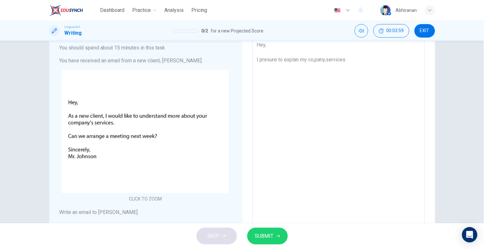
type textarea "x"
type textarea "Hey, I presure to explan my co,pany,services"
type textarea "x"
type textarea "Hey, I presure to explan my co,pany,services"
type textarea "x"
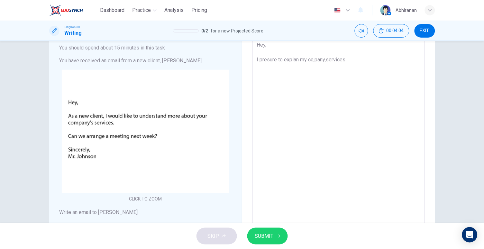
type textarea "Hey, I presure to explan my co,pany,services."
type textarea "x"
type textarea "Hey, I presure to explan my co,pany,services."
type textarea "x"
type textarea "Hey, I presure to explan my co,pany,services. O"
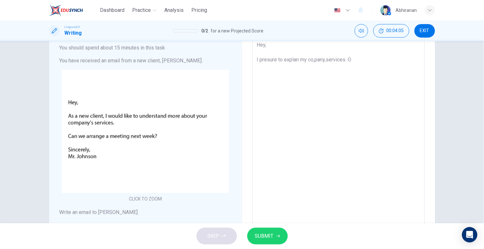
type textarea "x"
type textarea "Hey, I presure to explan my co,pany,services. Ok"
type textarea "x"
type textarea "Hey, I presure to explan my co,pany,services. Ok"
type textarea "x"
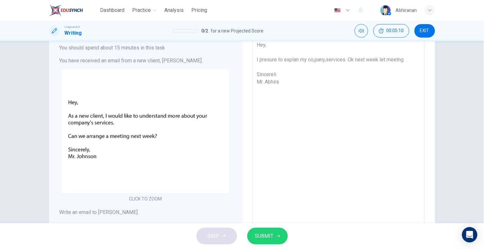
click at [263, 233] on span "SUBMIT" at bounding box center [264, 236] width 19 height 9
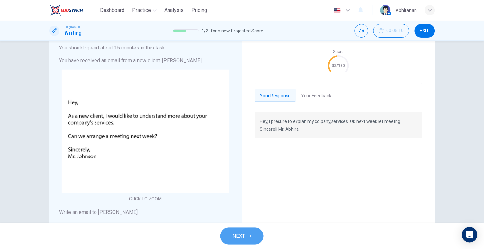
click at [244, 228] on button "NEXT" at bounding box center [241, 236] width 43 height 17
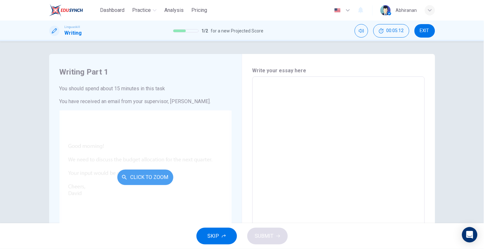
click at [166, 181] on button "Click to Zoom" at bounding box center [145, 177] width 56 height 15
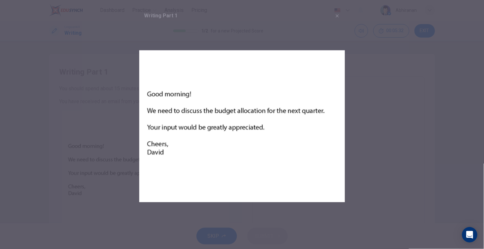
click at [374, 158] on div at bounding box center [242, 124] width 484 height 249
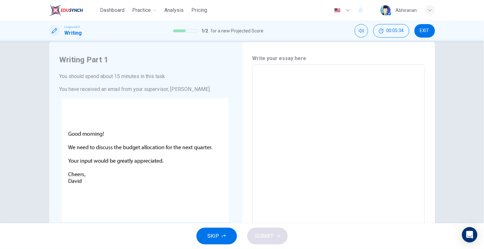
scroll to position [99, 0]
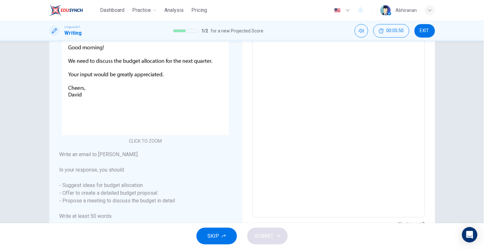
click at [276, 58] on textarea at bounding box center [339, 97] width 164 height 229
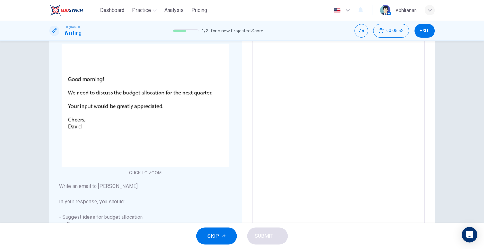
scroll to position [0, 0]
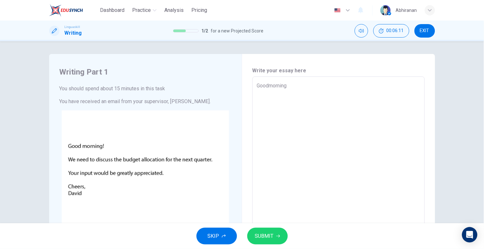
click at [267, 82] on textarea "Goodmorning" at bounding box center [339, 196] width 164 height 229
click at [312, 93] on textarea "Good morning" at bounding box center [339, 196] width 164 height 229
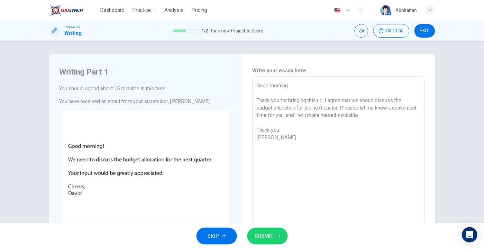
click at [288, 124] on textarea "Good morning Thank you for bringing this up. I agree that we shoud dissuss the …" at bounding box center [339, 196] width 164 height 229
click at [289, 89] on textarea "Good morning Thank you for bringing this up. I agree that we shoud dissuss the …" at bounding box center [339, 196] width 164 height 229
click at [305, 83] on textarea "Good morning Thank you for bringing this up. I agree that we shoud dissuss the …" at bounding box center [339, 196] width 164 height 229
click at [278, 239] on button "SUBMIT" at bounding box center [268, 236] width 41 height 17
